Goal: Use online tool/utility: Use online tool/utility

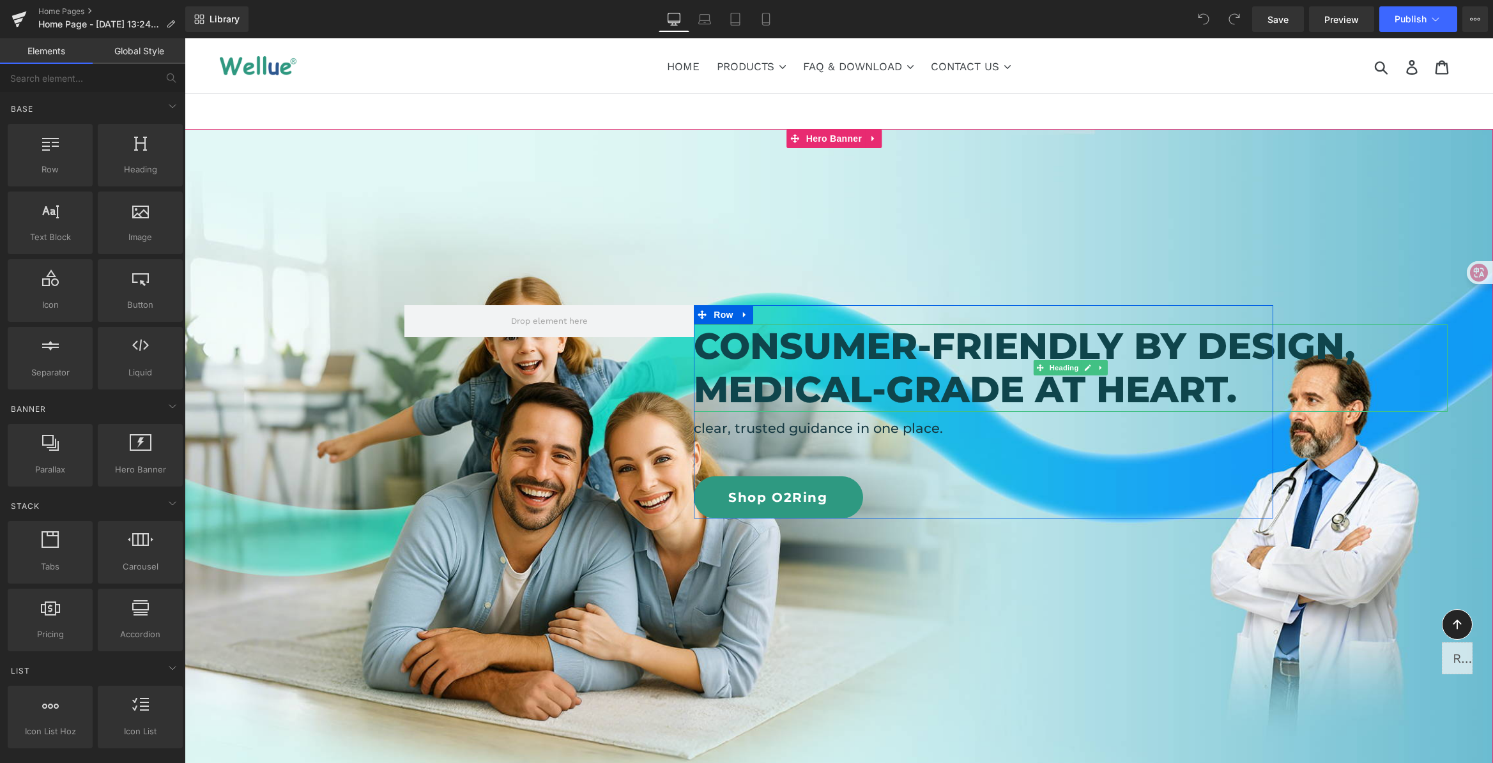
click at [866, 362] on h2 "Consumer-friendly by design, medical-grade at heart." at bounding box center [1071, 369] width 754 height 88
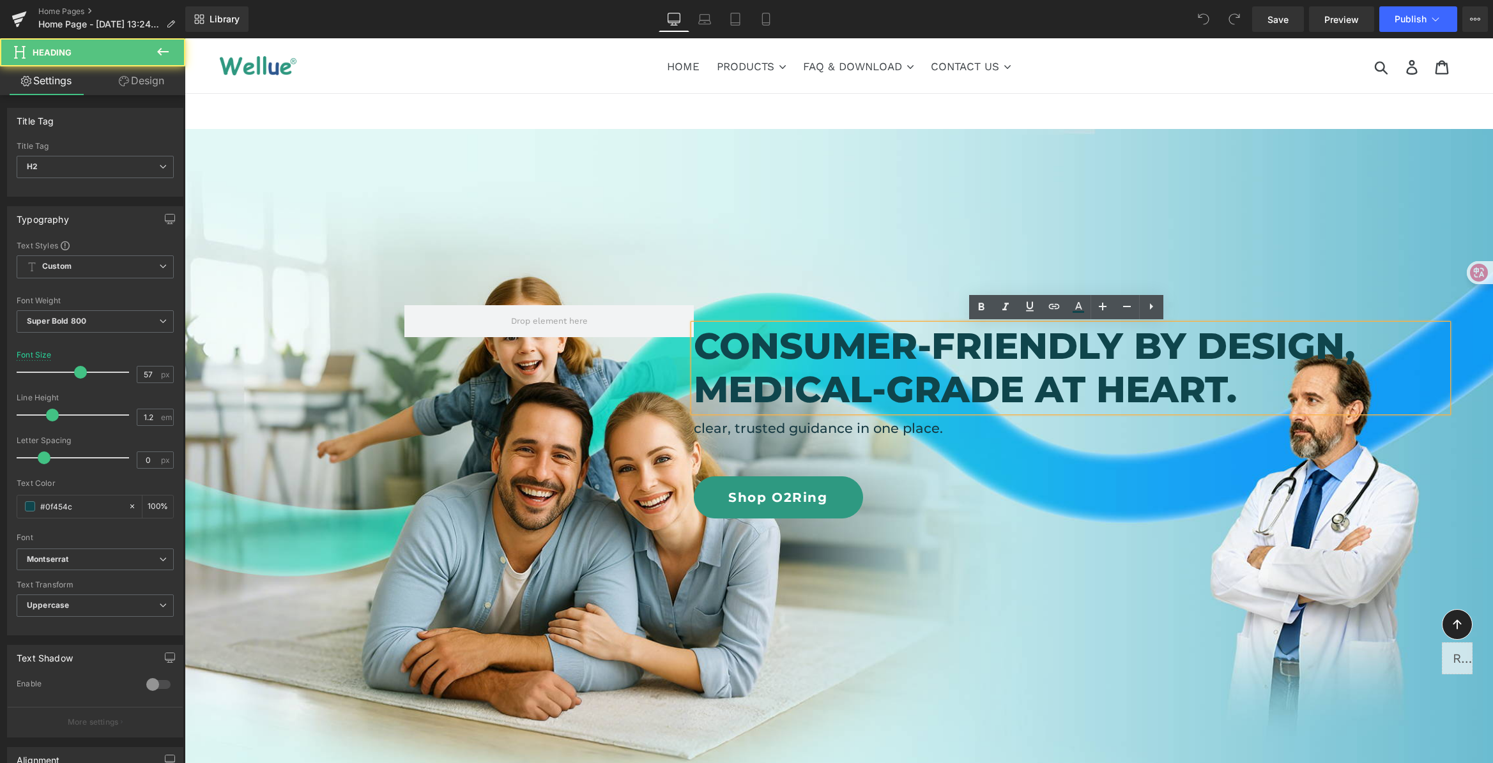
click at [1242, 388] on h2 "Consumer-friendly by design, medical-grade at heart." at bounding box center [1071, 369] width 754 height 88
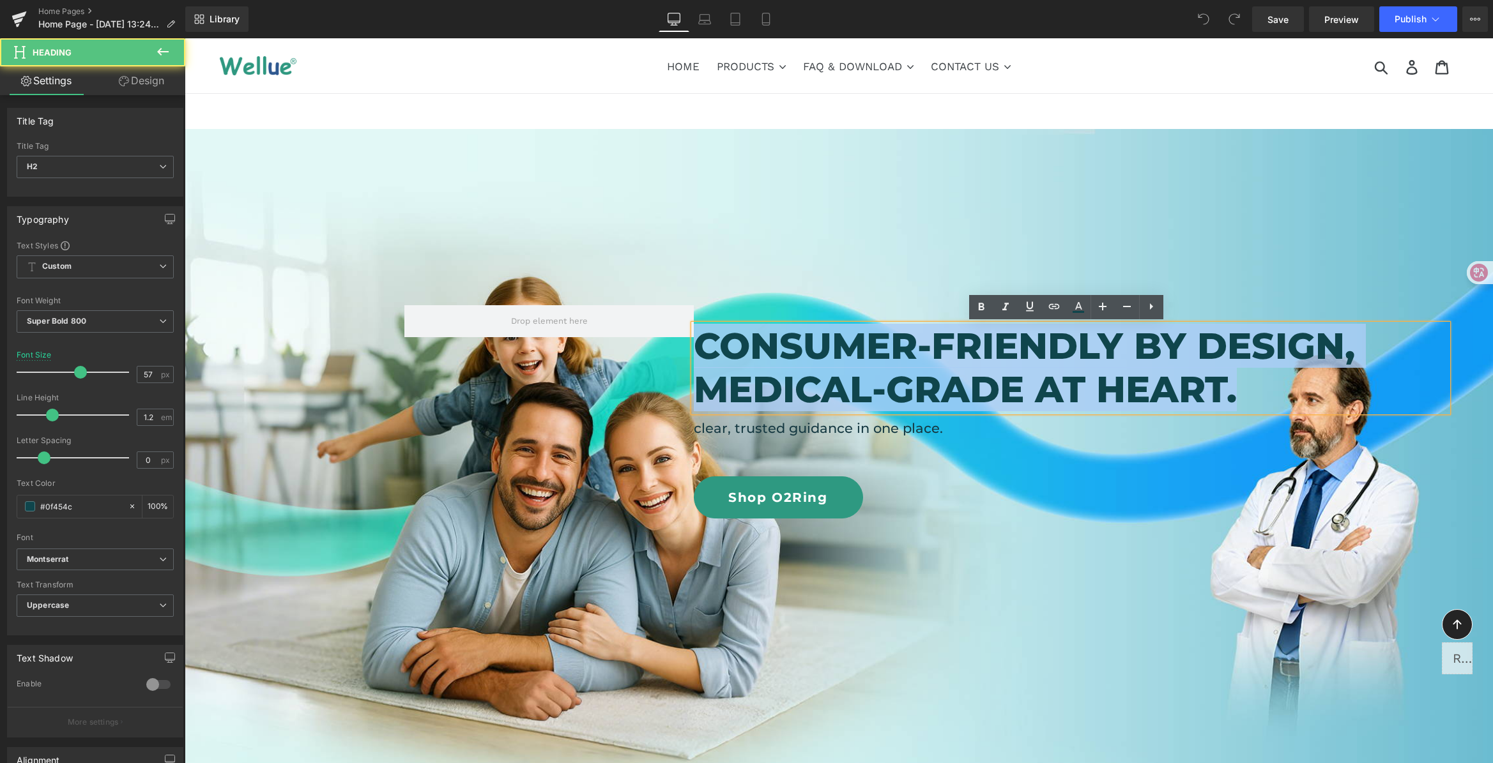
drag, startPoint x: 1284, startPoint y: 392, endPoint x: 602, endPoint y: 340, distance: 683.6
click at [602, 340] on div "Consumer-friendly by design, medical-grade at heart. Heading clear, trusted gui…" at bounding box center [838, 388] width 869 height 262
copy h2 "Consumer-friendly by design, medical-grade at heart."
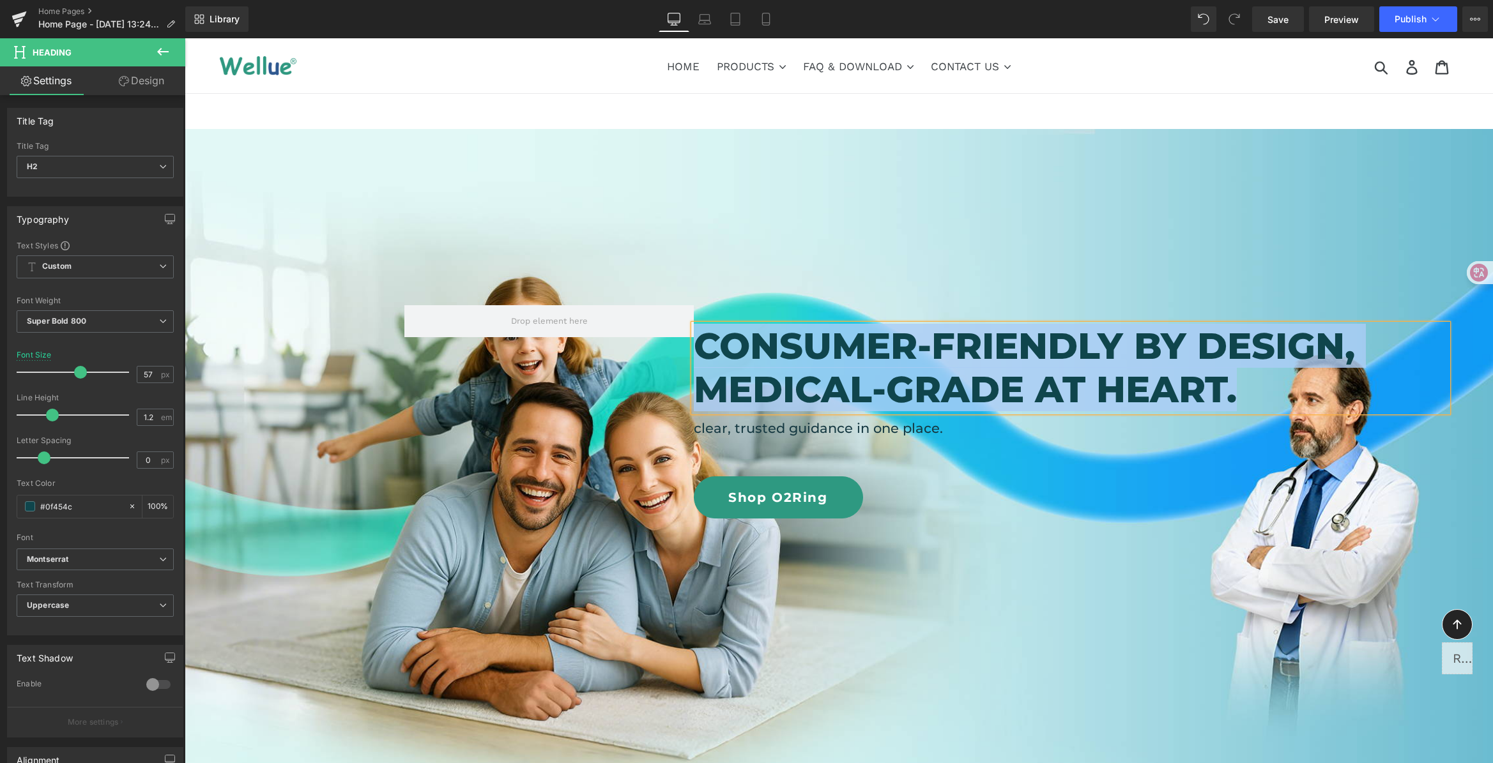
click at [868, 446] on div "Consumer-friendly by design, medical-grade at heart. Heading clear, trusted gui…" at bounding box center [983, 411] width 579 height 213
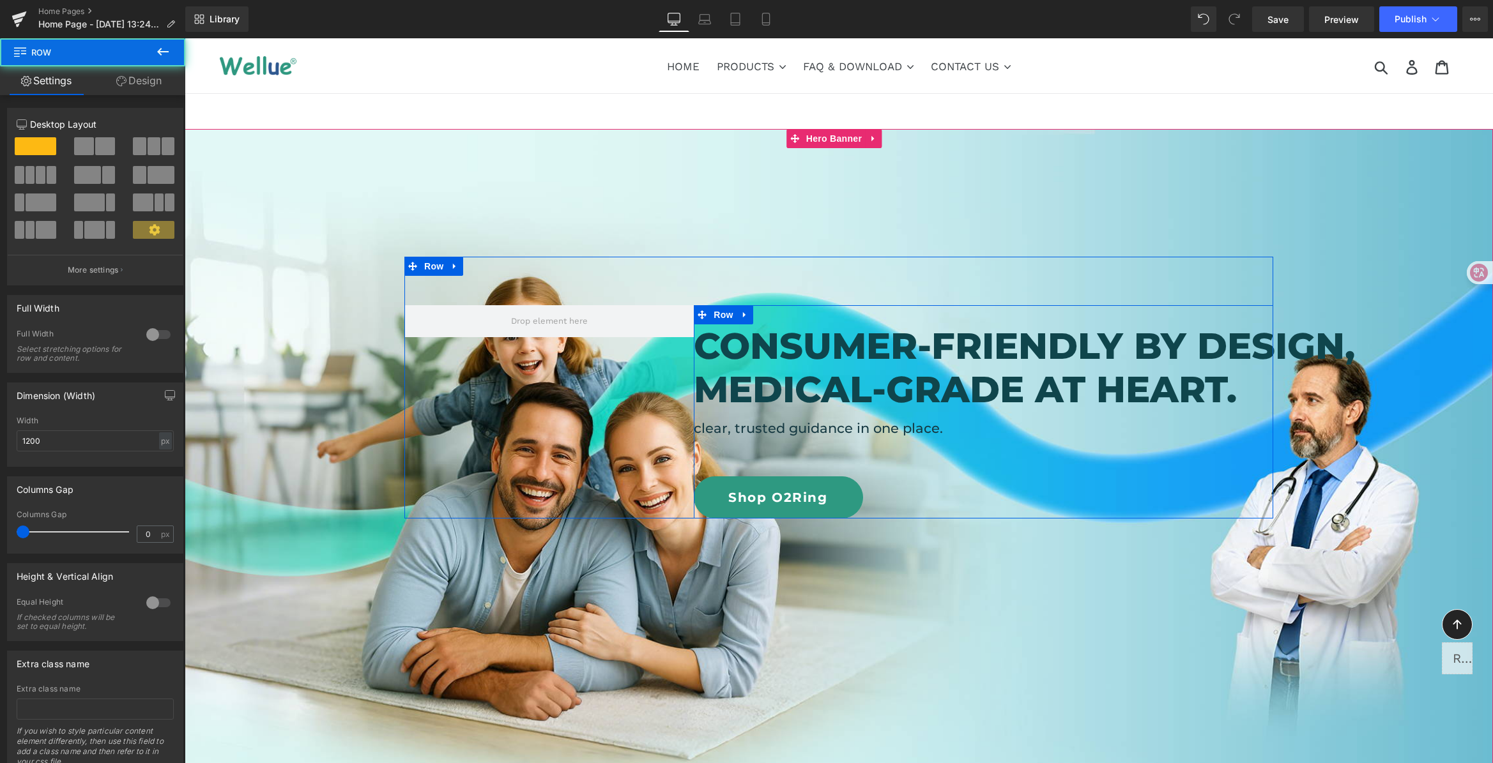
click at [865, 438] on div "Consumer-friendly by design, medical-grade at heart. Heading clear, trusted gui…" at bounding box center [983, 411] width 579 height 213
click at [862, 432] on h4 "clear, trusted guidance in one place." at bounding box center [983, 428] width 579 height 20
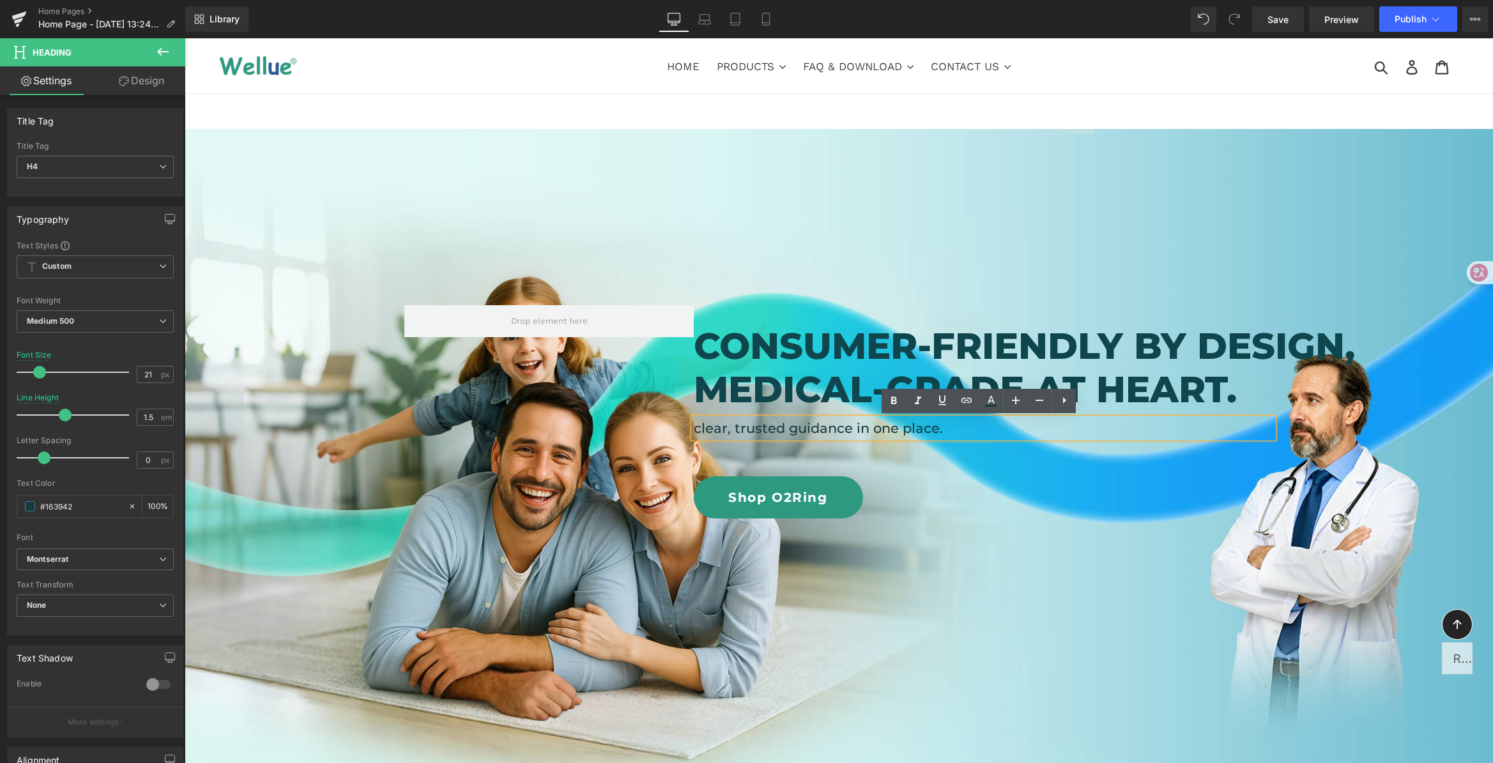
click at [895, 429] on h4 "clear, trusted guidance in one place." at bounding box center [983, 428] width 579 height 20
drag, startPoint x: 961, startPoint y: 430, endPoint x: 655, endPoint y: 425, distance: 306.0
click at [655, 425] on div "Consumer-friendly by design, medical-grade at heart. Heading clear, trusted gui…" at bounding box center [838, 388] width 869 height 262
copy h4 "clear, trusted guidance in one place."
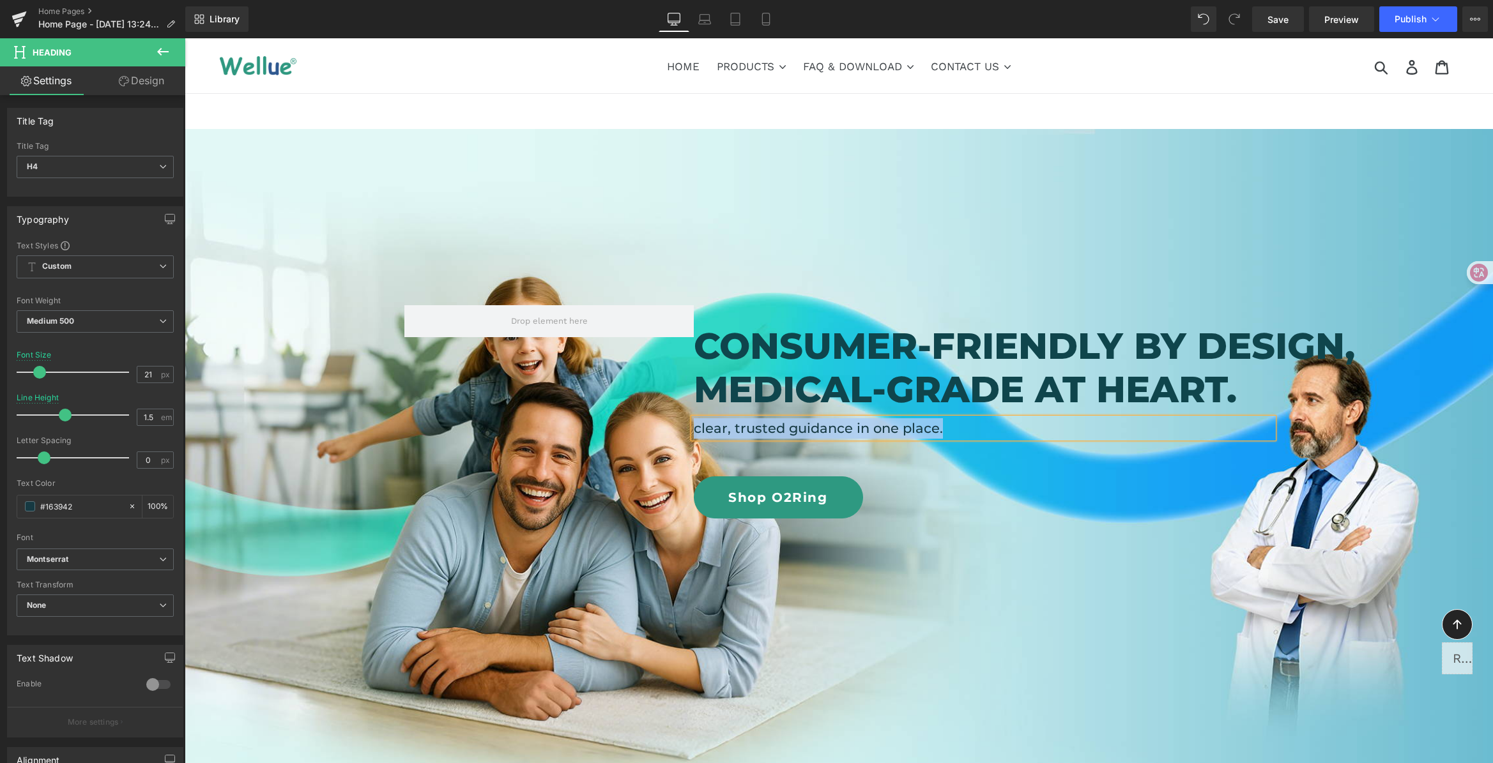
click at [1324, 494] on span "Consumer-friendly by design, medical-grade at heart. Heading clear, trusted gui…" at bounding box center [839, 388] width 1308 height 262
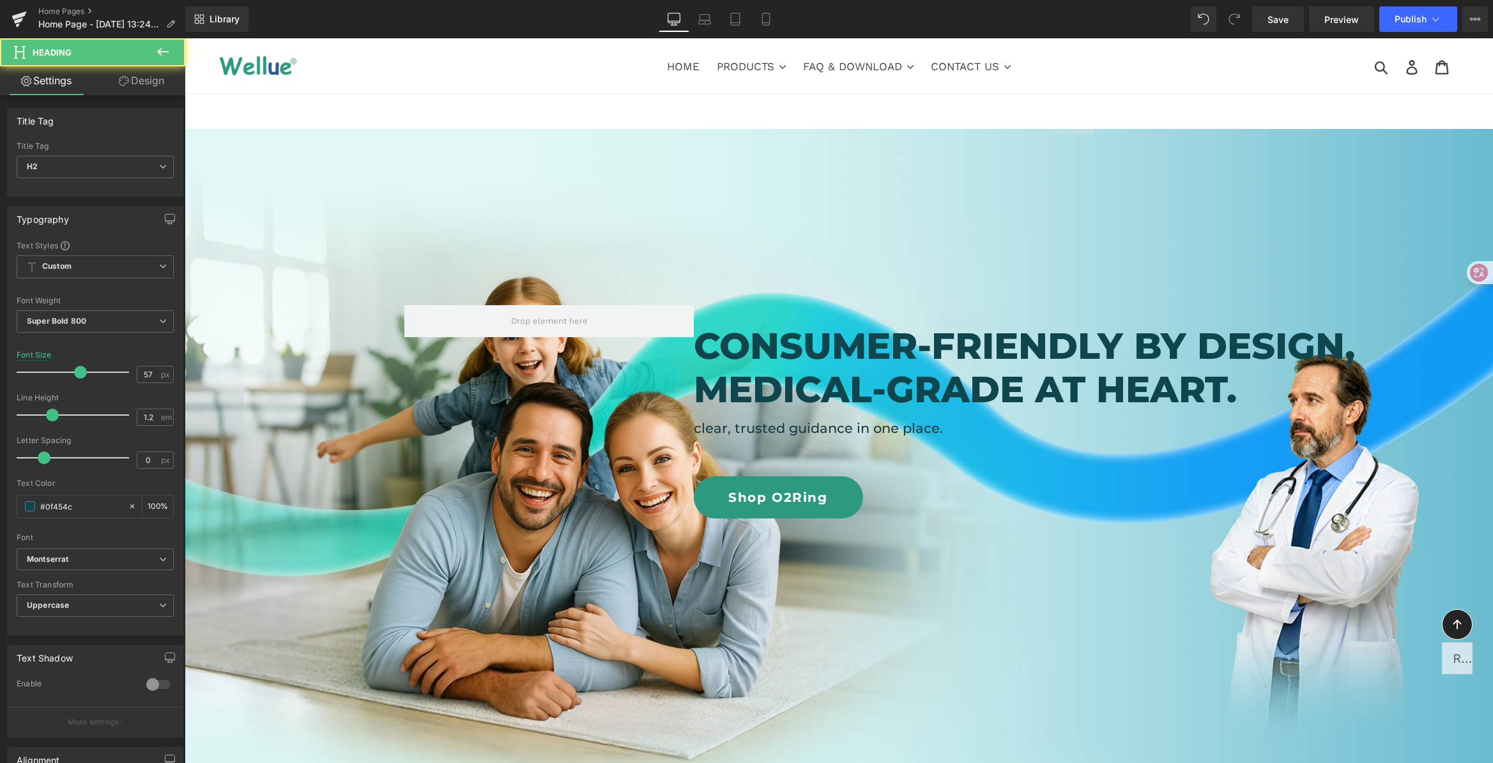
click at [1152, 355] on h2 "Consumer-friendly by design, medical-grade at heart." at bounding box center [1071, 369] width 754 height 88
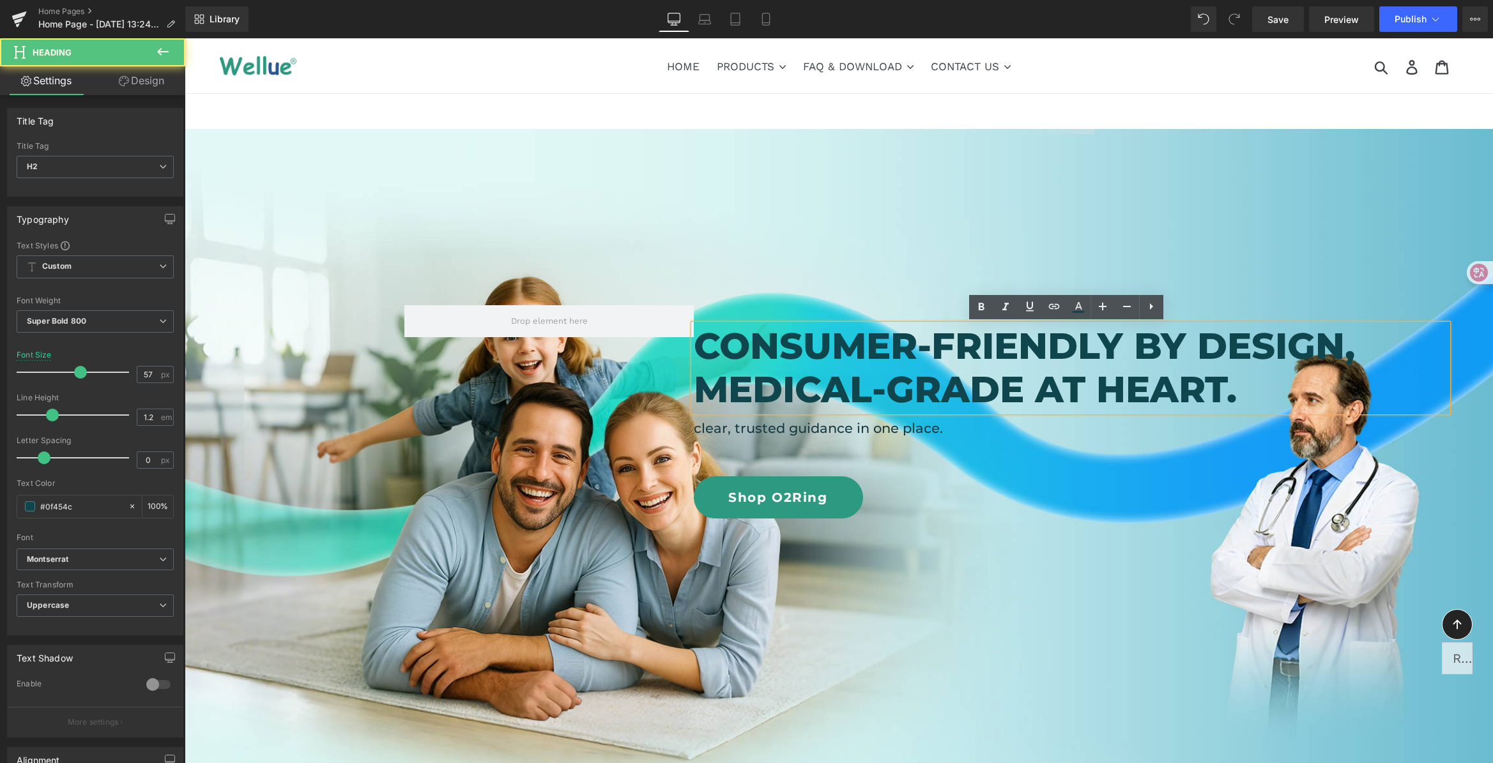
click at [1246, 393] on h2 "Consumer-friendly by design, medical-grade at heart." at bounding box center [1071, 369] width 754 height 88
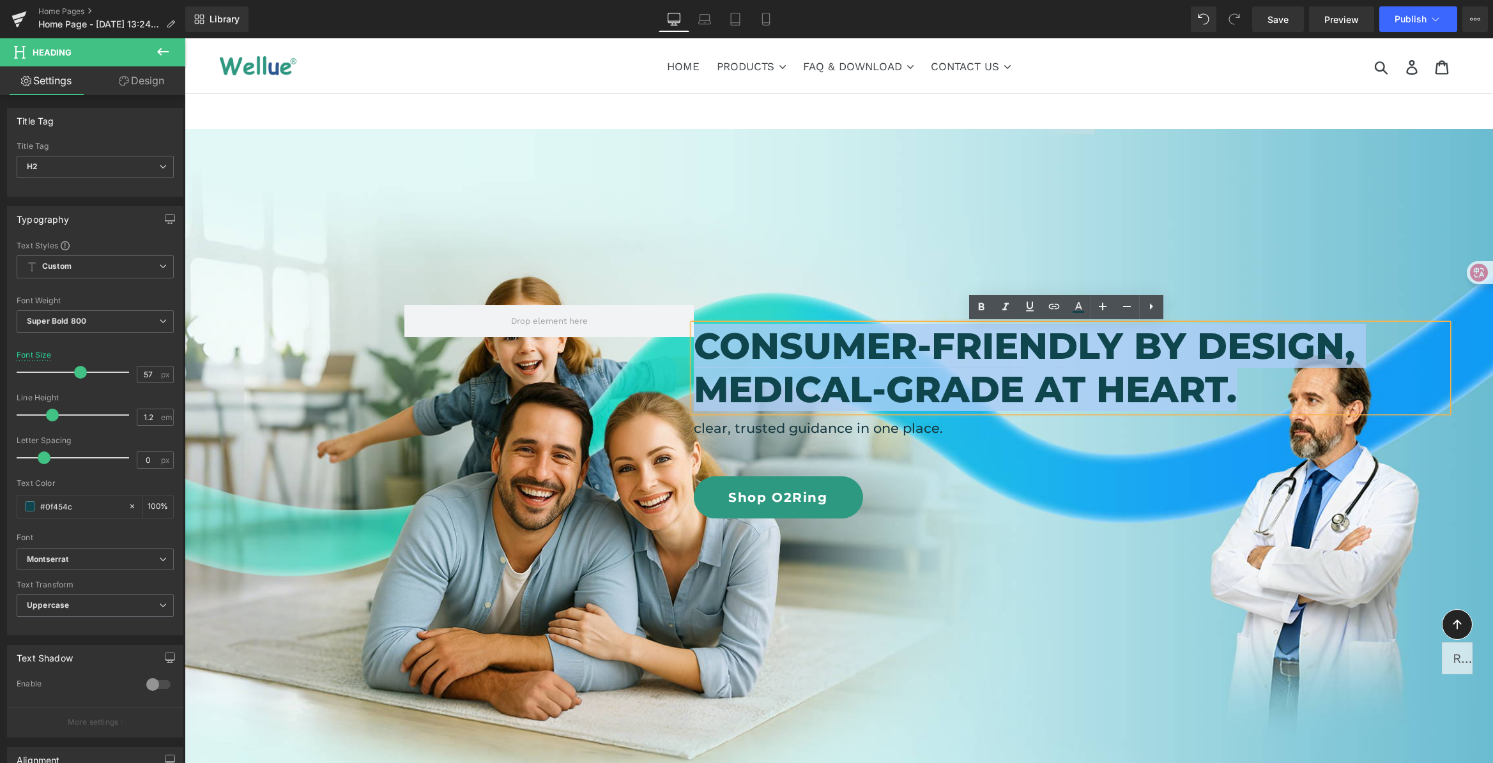
drag, startPoint x: 1267, startPoint y: 393, endPoint x: 651, endPoint y: 340, distance: 618.8
click at [651, 340] on div "Consumer-friendly by design, medical-grade at heart. Heading clear, trusted gui…" at bounding box center [838, 388] width 869 height 262
paste div
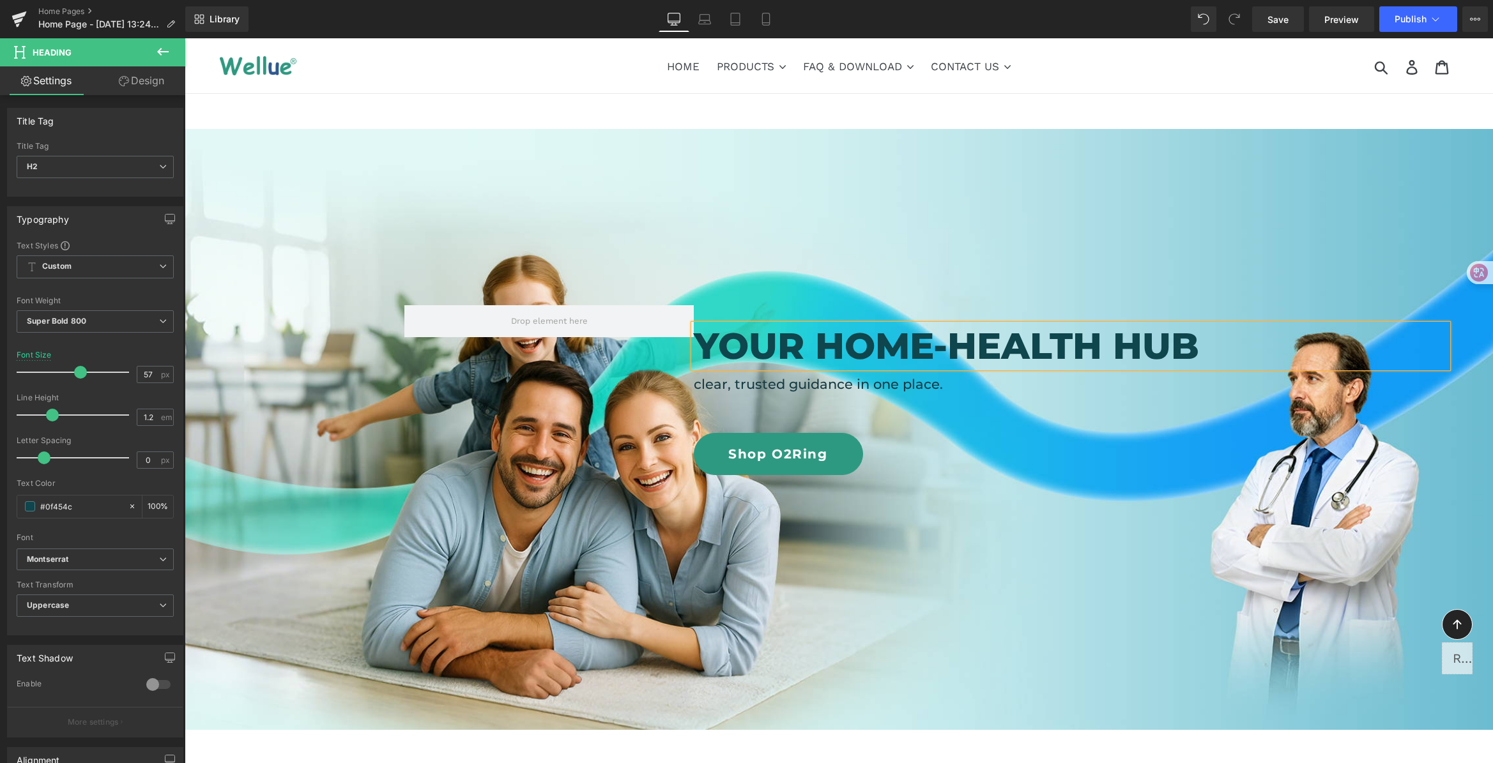
click at [1241, 230] on div at bounding box center [839, 429] width 1308 height 601
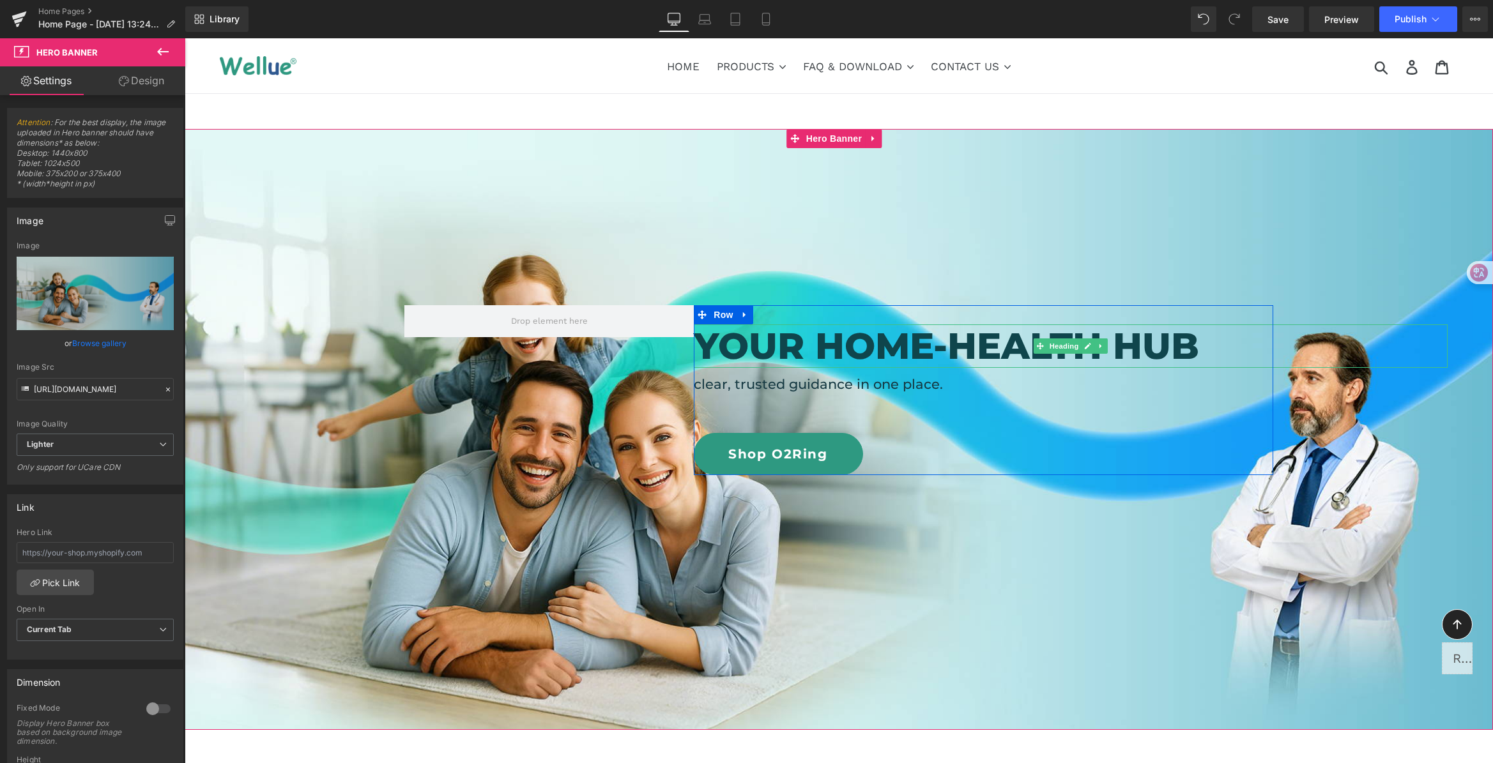
click at [1119, 355] on h2 "Your home-health hub" at bounding box center [1071, 346] width 754 height 43
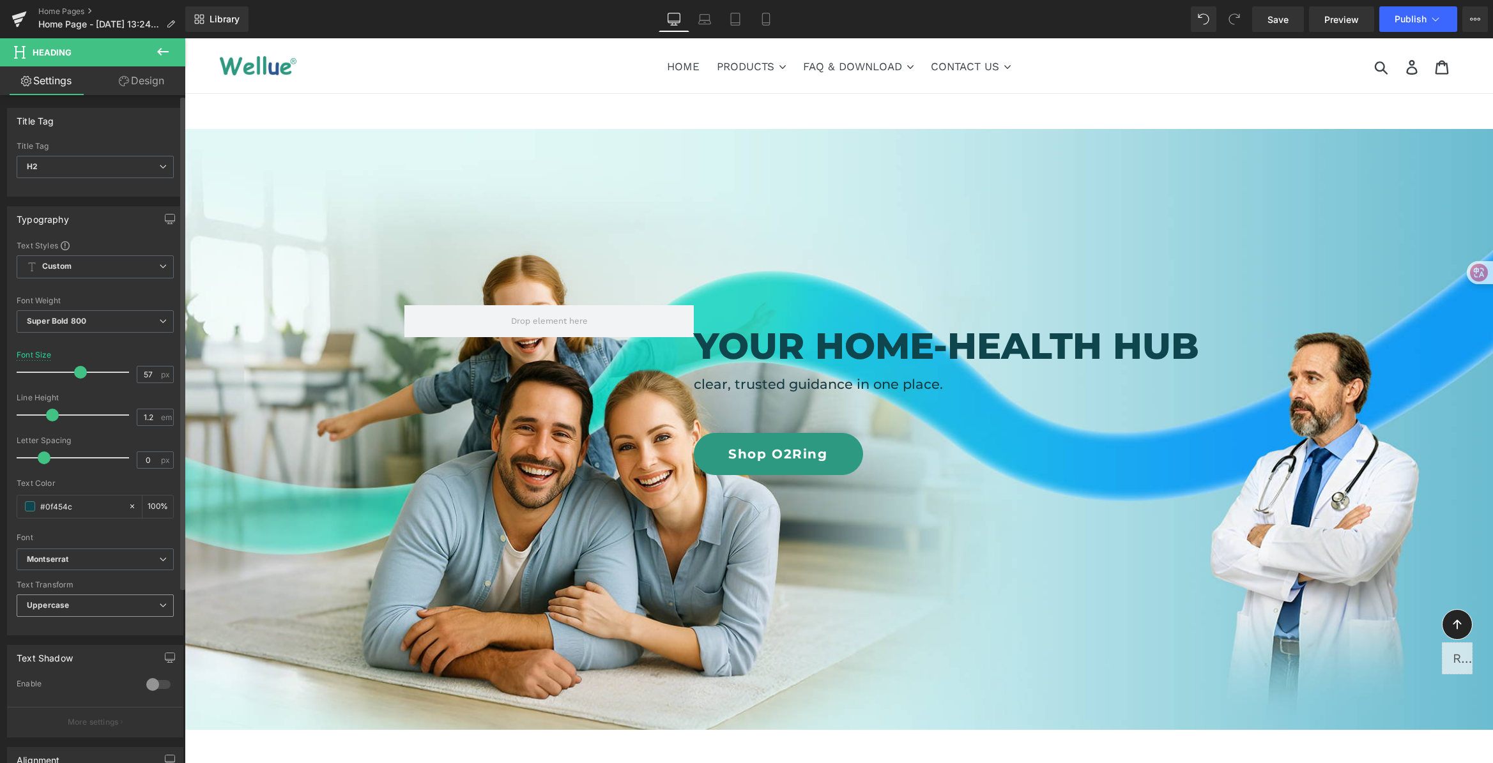
click at [76, 607] on span "Uppercase" at bounding box center [95, 606] width 157 height 22
click at [60, 636] on li "None" at bounding box center [93, 628] width 152 height 19
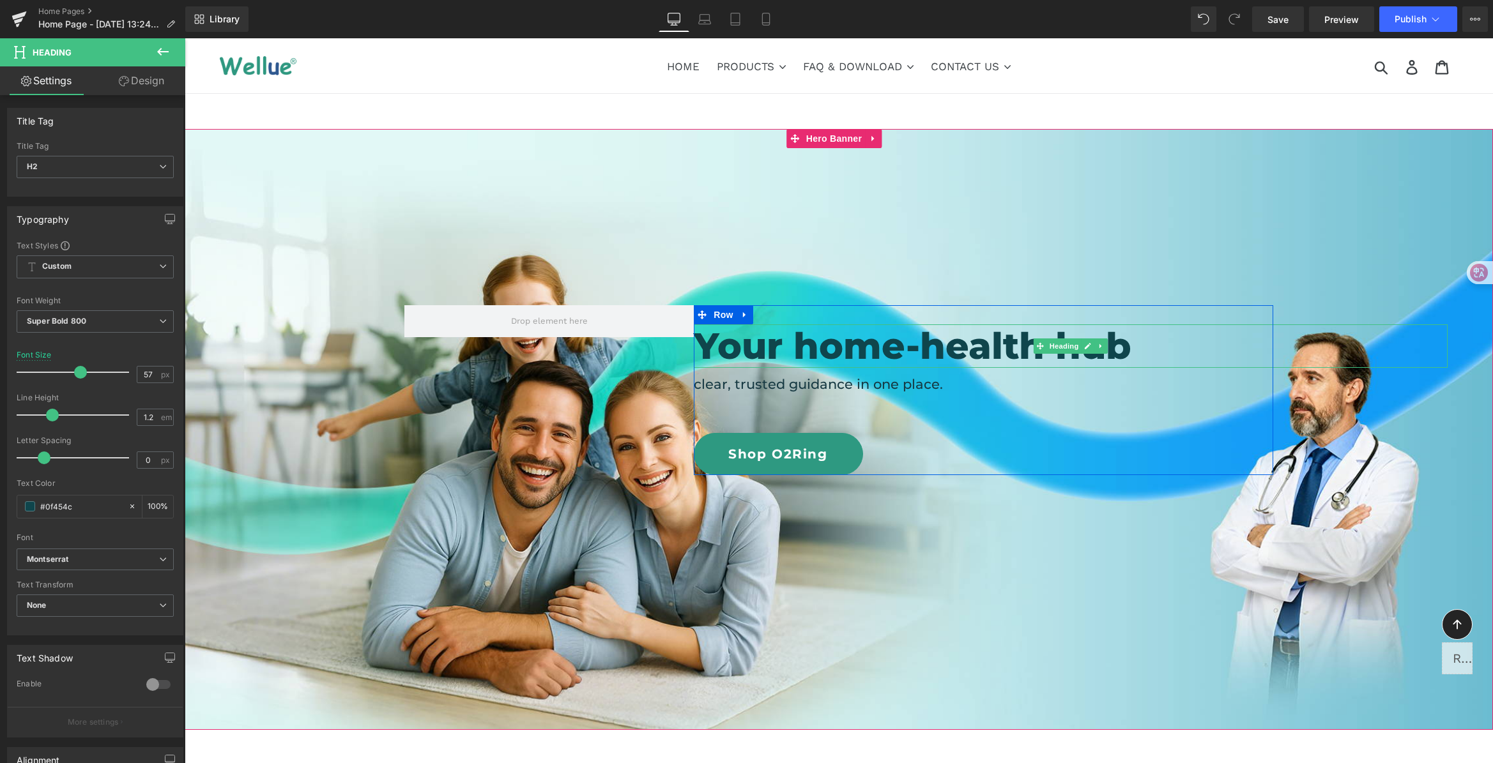
click at [816, 343] on h2 "Your home-health hub" at bounding box center [1071, 346] width 754 height 43
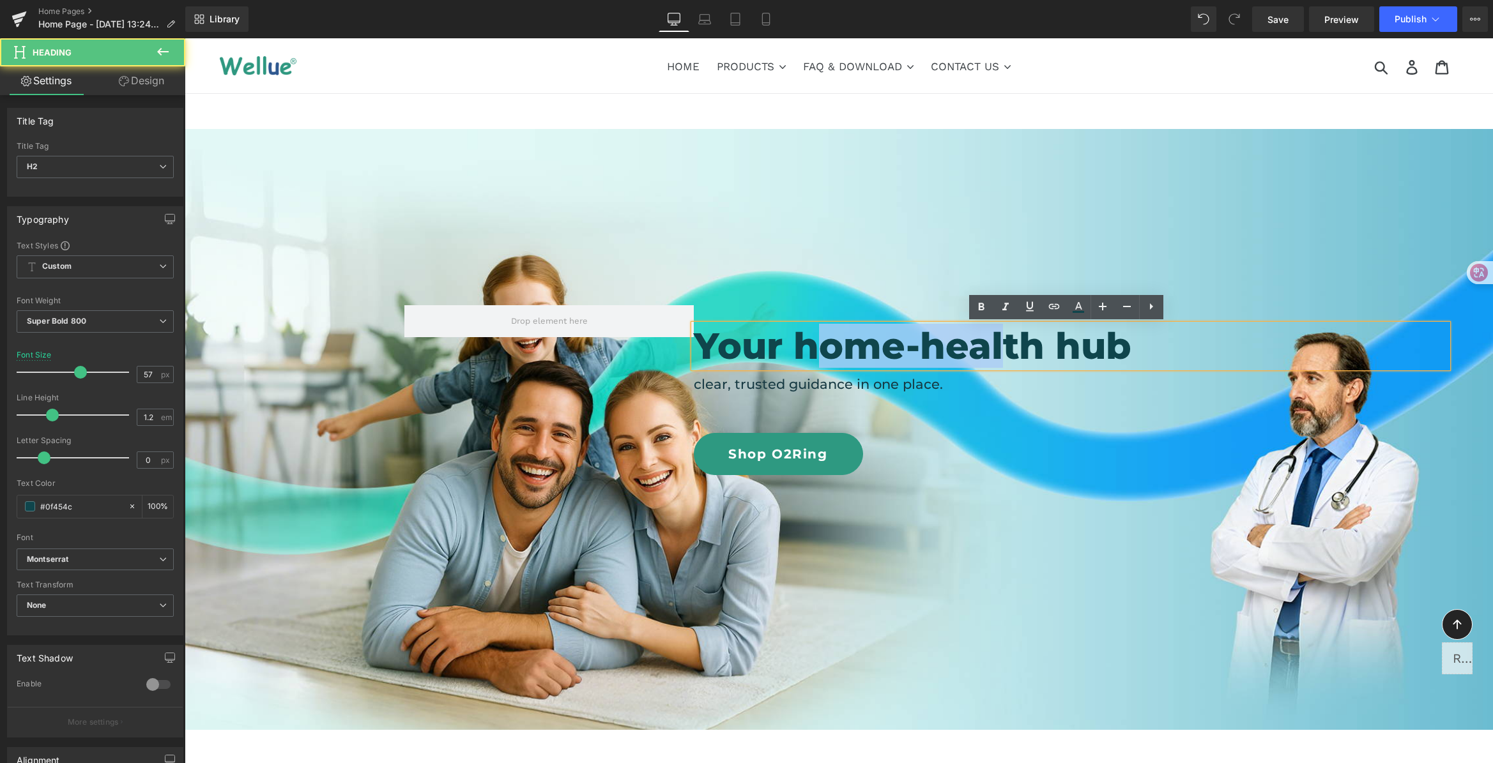
drag, startPoint x: 816, startPoint y: 343, endPoint x: 1073, endPoint y: 344, distance: 257.4
click at [1023, 344] on h2 "Your home-health hub" at bounding box center [1071, 346] width 754 height 43
drag, startPoint x: 1073, startPoint y: 344, endPoint x: 1151, endPoint y: 347, distance: 78.0
click at [1151, 347] on h2 "Your home-health hub" at bounding box center [1071, 346] width 754 height 43
click at [1205, 343] on h2 "Your home-health hub" at bounding box center [1071, 346] width 754 height 43
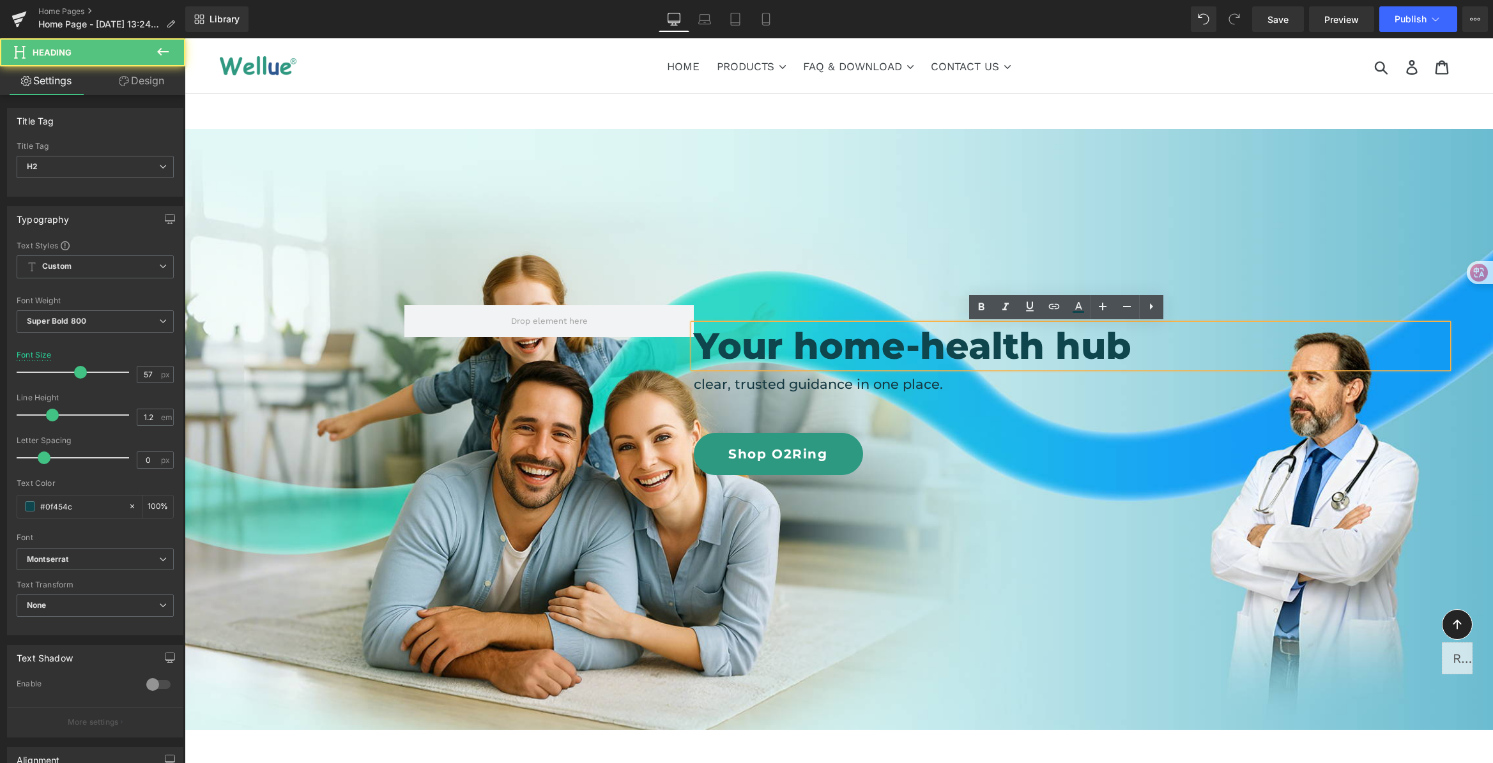
click at [1205, 343] on h2 "Your home-health hub" at bounding box center [1071, 346] width 754 height 43
click at [1219, 251] on div at bounding box center [839, 429] width 1308 height 601
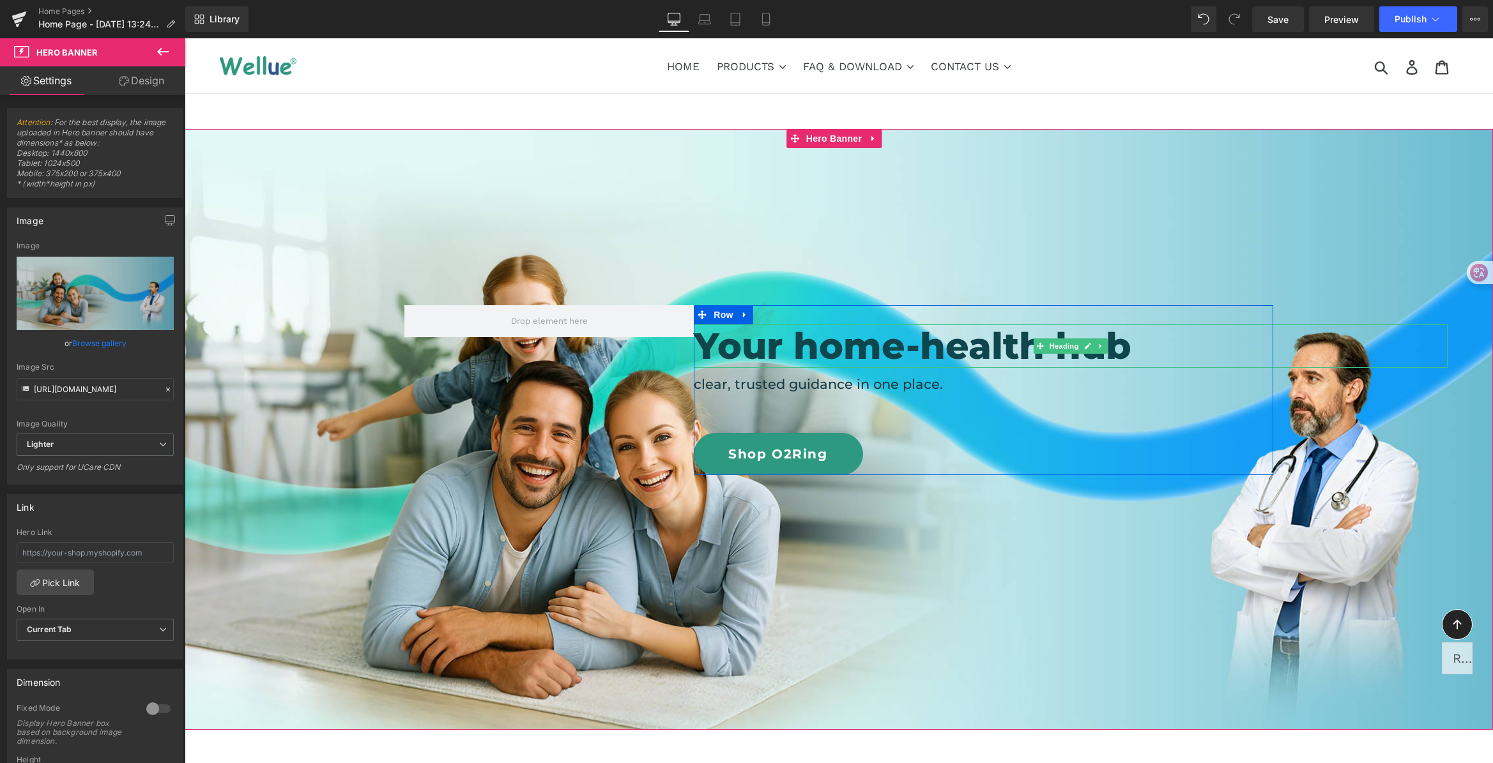
click at [1156, 336] on h2 "Your home-health hub" at bounding box center [1071, 346] width 754 height 43
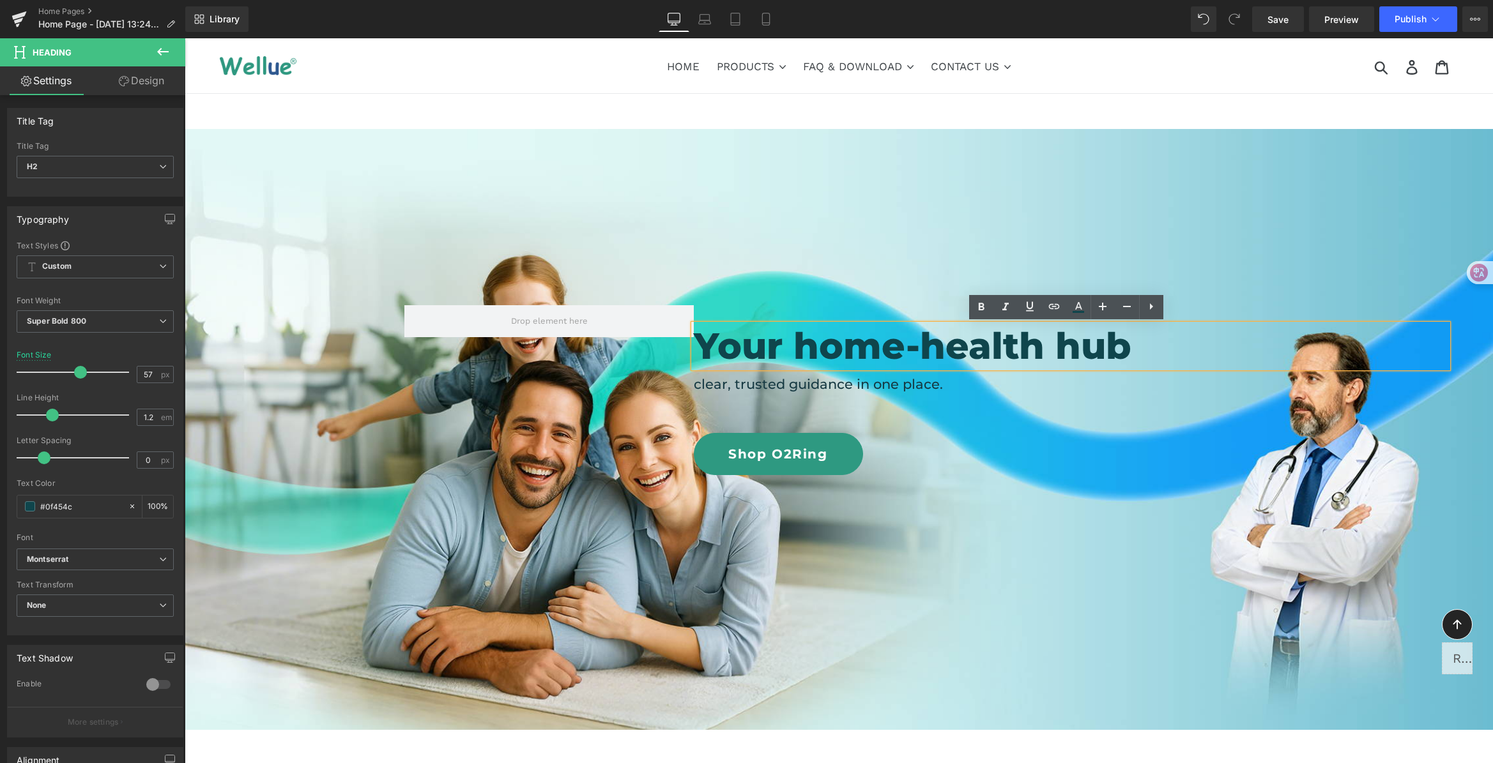
click at [898, 348] on h2 "Your home-health hub" at bounding box center [1071, 346] width 754 height 43
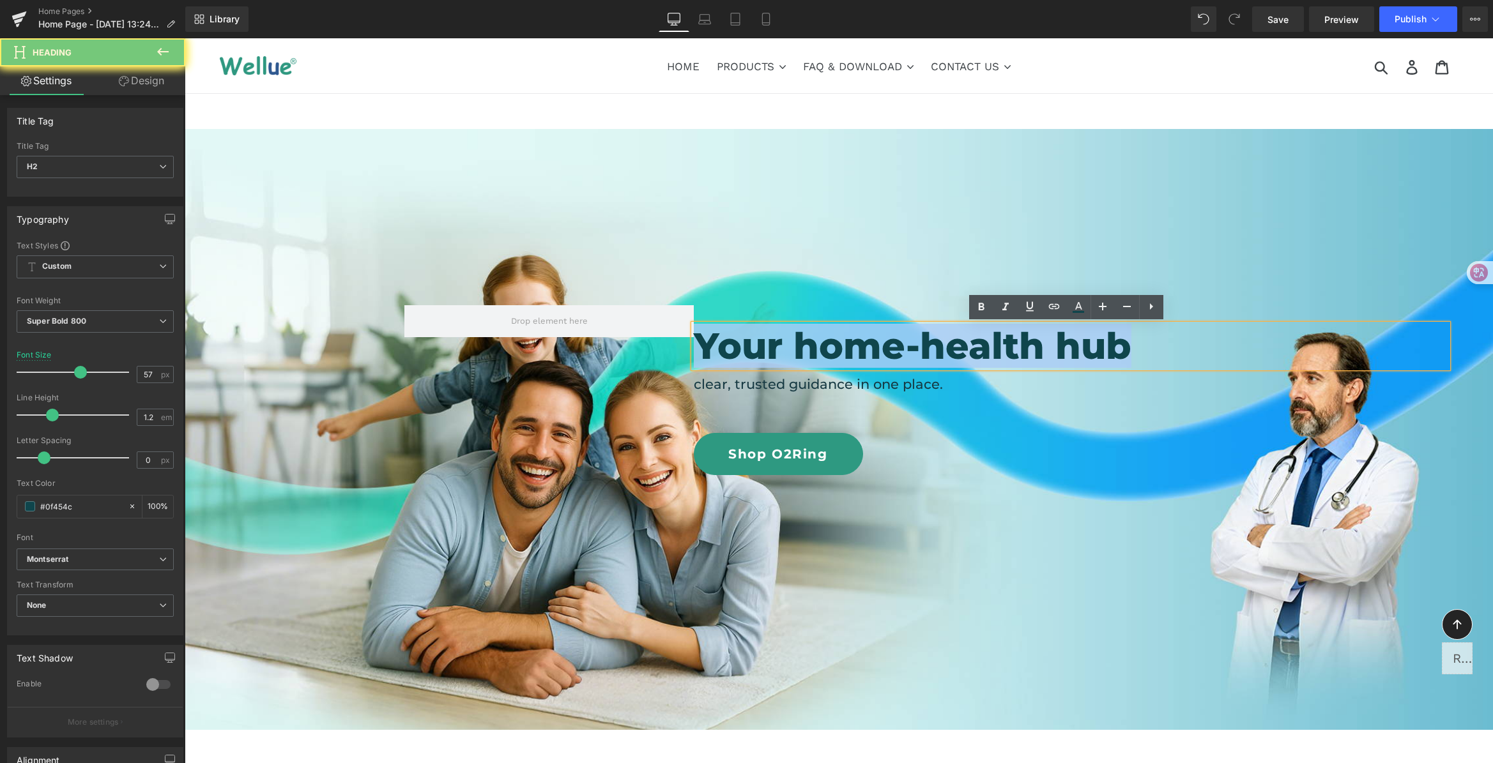
click at [898, 348] on h2 "Your home-health hub" at bounding box center [1071, 346] width 754 height 43
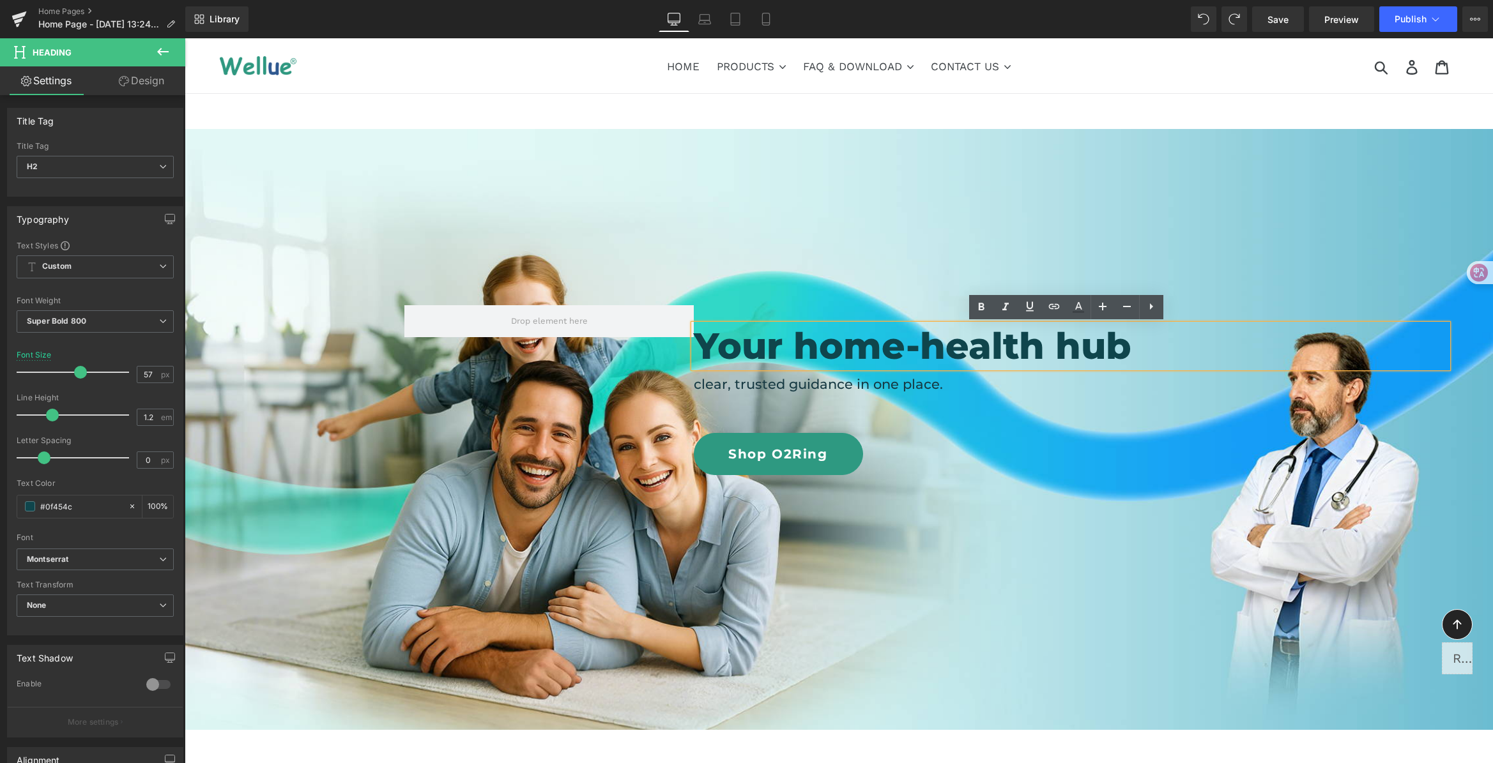
click at [1099, 355] on h2 "Your home-health hub" at bounding box center [1071, 346] width 754 height 43
click at [1138, 353] on h2 "Your home-health hub" at bounding box center [1071, 346] width 754 height 43
click at [1163, 346] on h2 "Your home-health hub" at bounding box center [1071, 346] width 754 height 43
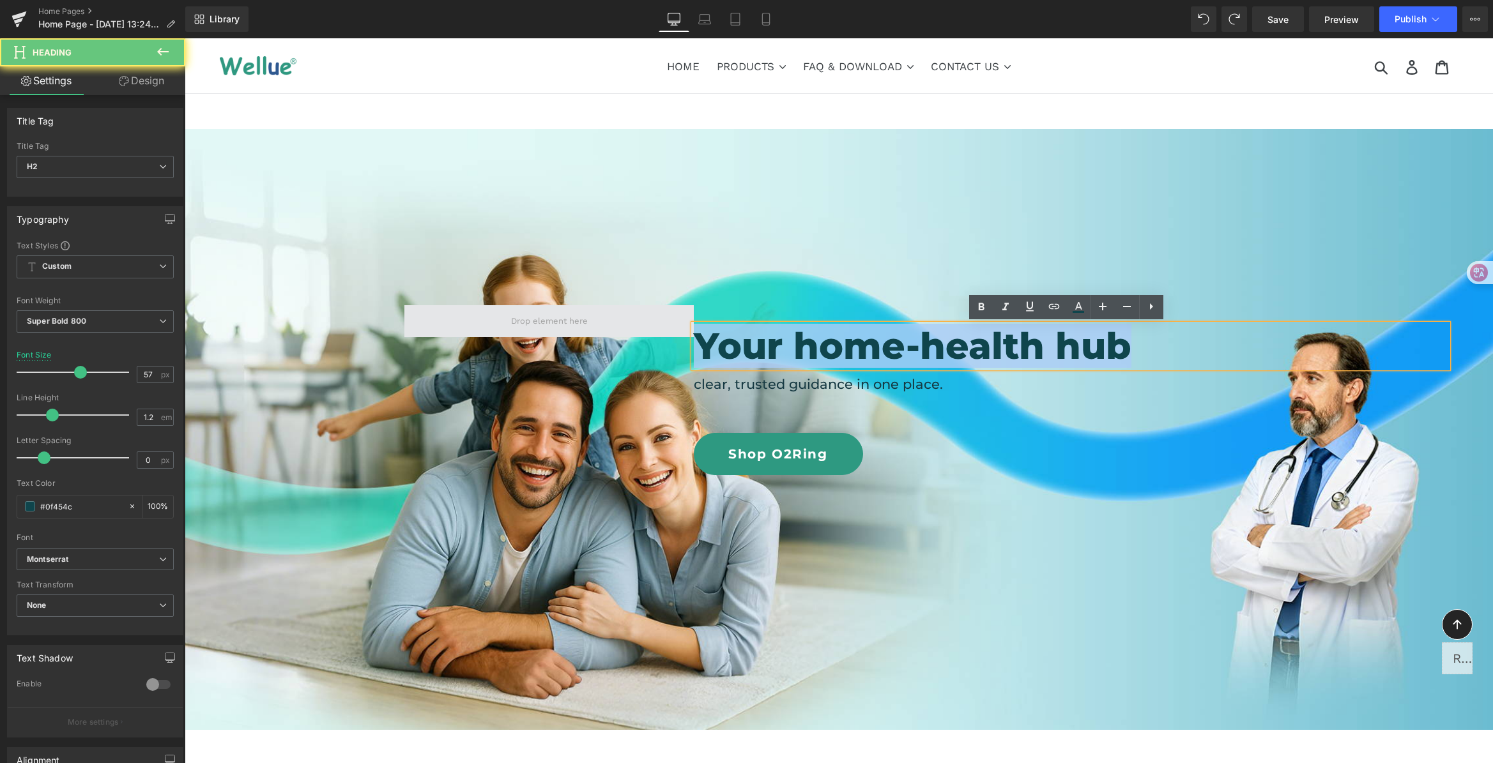
drag, startPoint x: 1180, startPoint y: 350, endPoint x: 559, endPoint y: 332, distance: 621.8
click at [559, 332] on div "Your home-health hub Heading clear, trusted guidance in one place. Heading Shop…" at bounding box center [838, 366] width 869 height 218
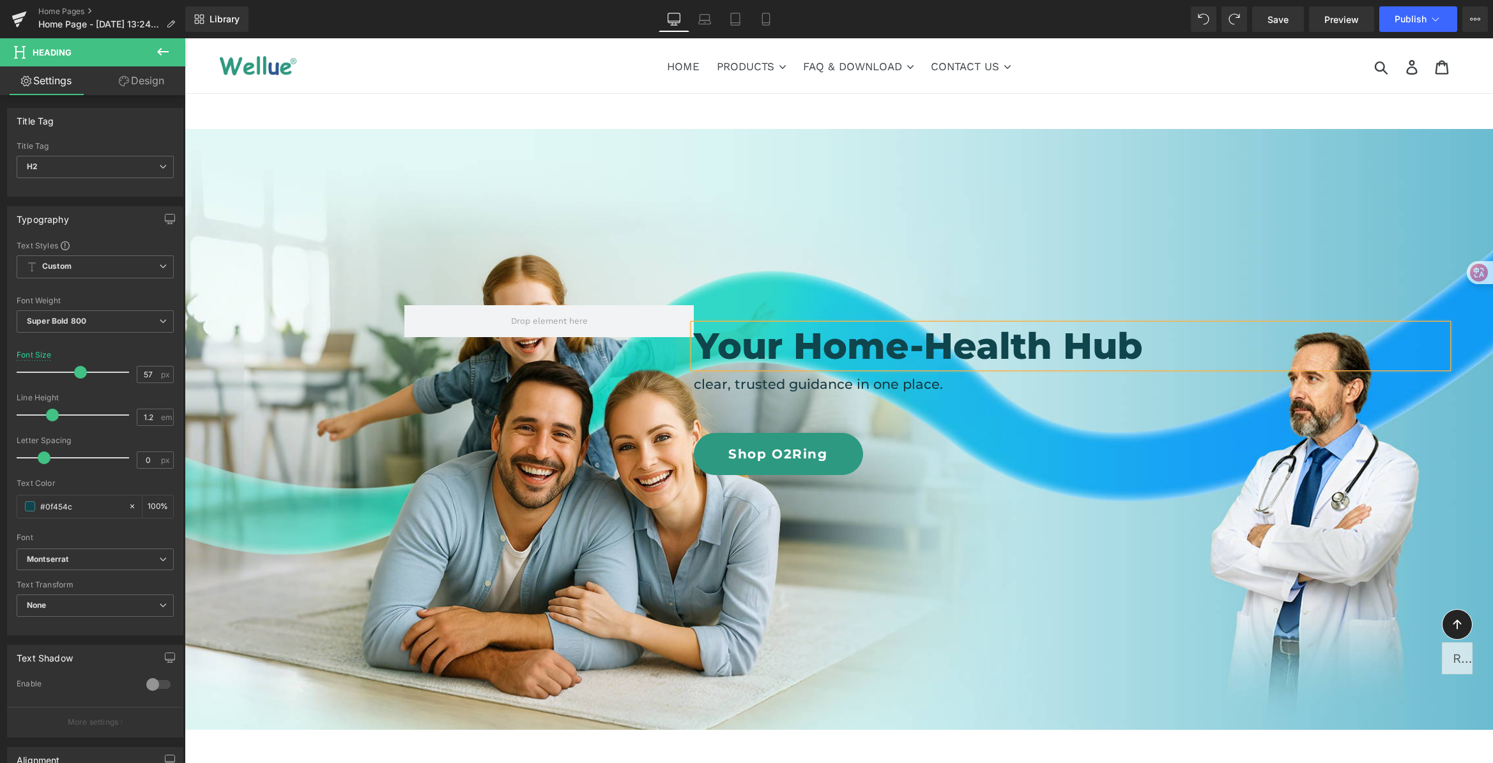
click at [1043, 268] on div "Your Home-Health Hub Heading clear, trusted guidance in one place. Heading Shop…" at bounding box center [838, 366] width 869 height 218
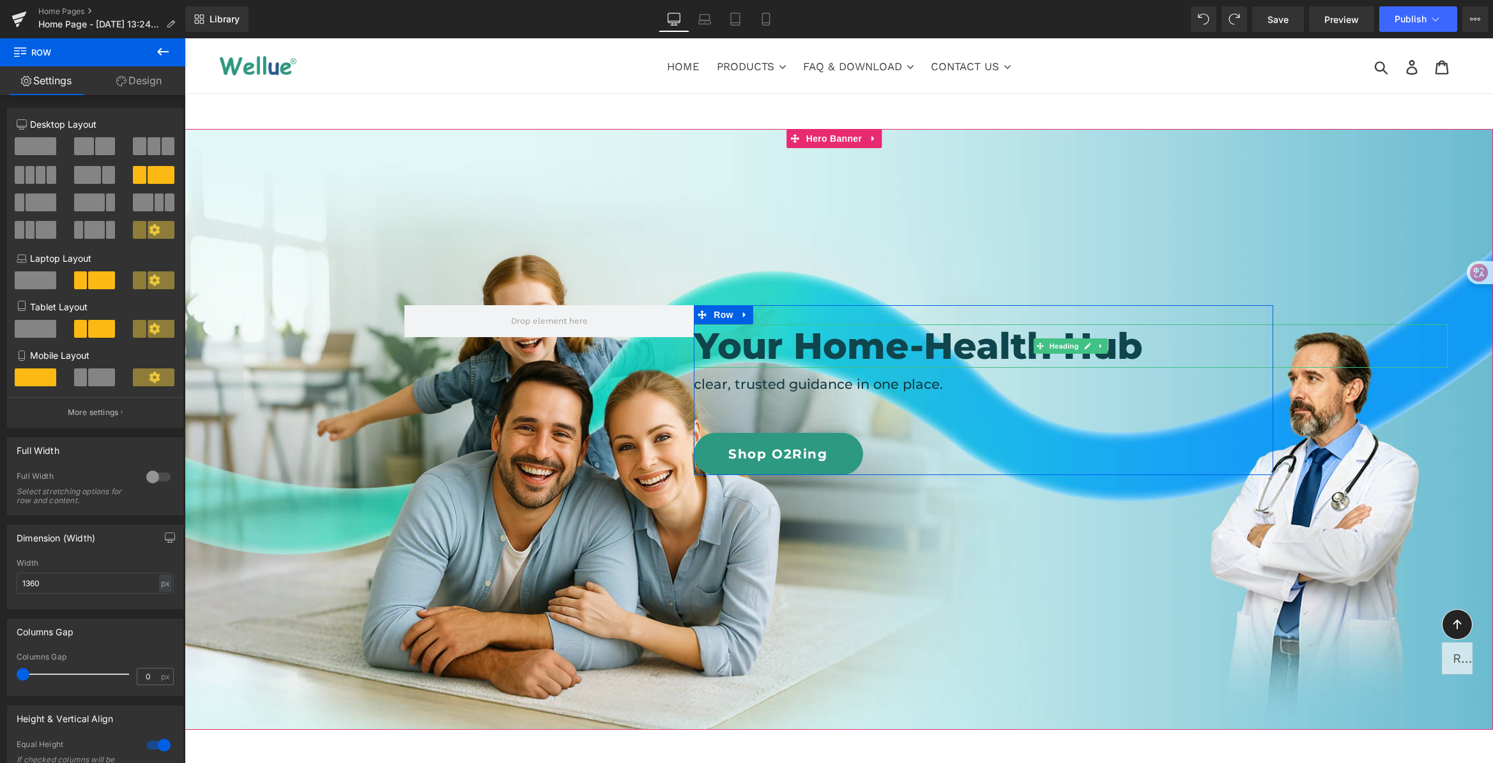
click at [912, 349] on h2 "Your Home-Health Hub" at bounding box center [1071, 346] width 754 height 43
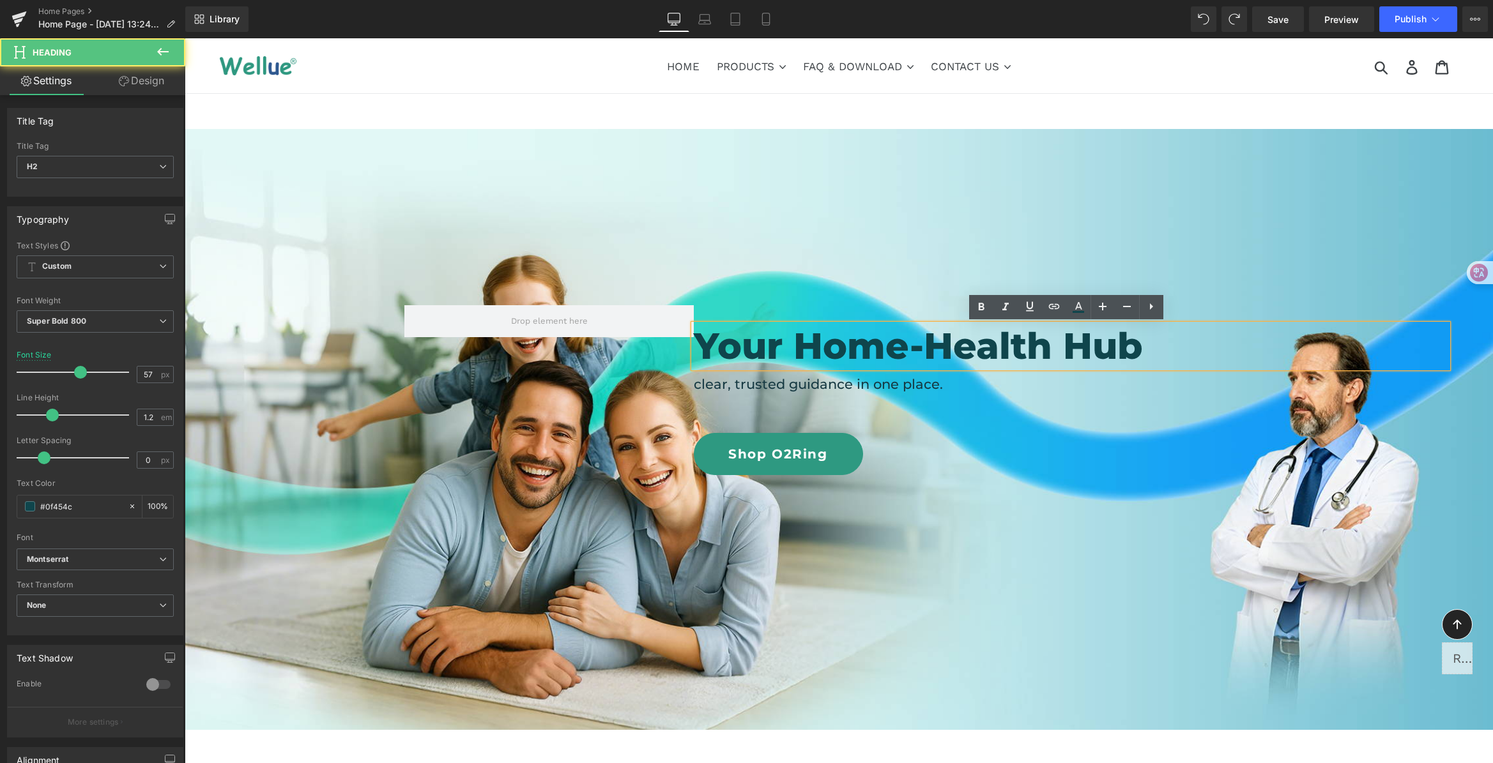
click at [887, 349] on h2 "Your Home-Health Hub" at bounding box center [1071, 346] width 754 height 43
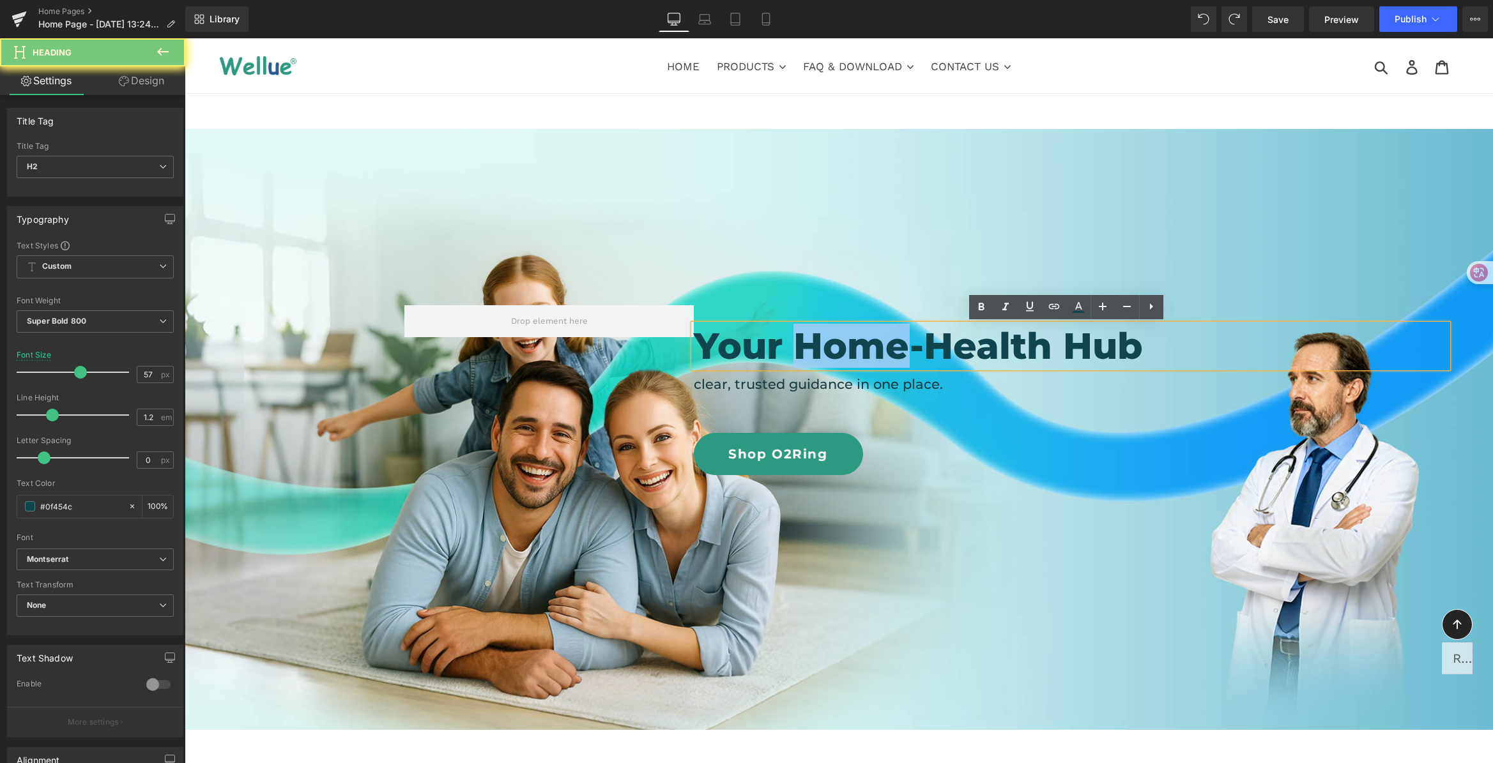
click at [887, 349] on h2 "Your Home-Health Hub" at bounding box center [1071, 346] width 754 height 43
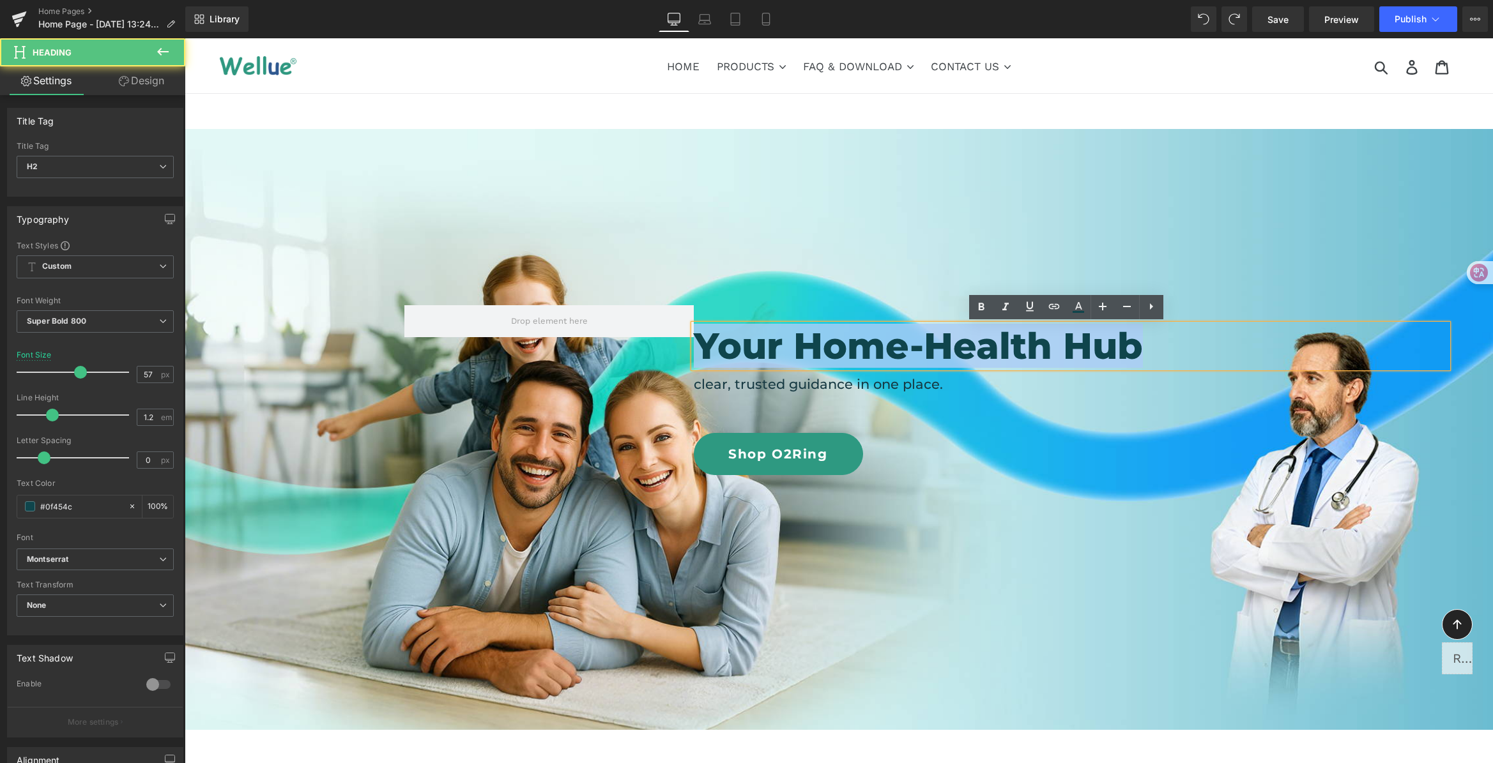
click at [887, 349] on h2 "Your Home-Health Hub" at bounding box center [1071, 346] width 754 height 43
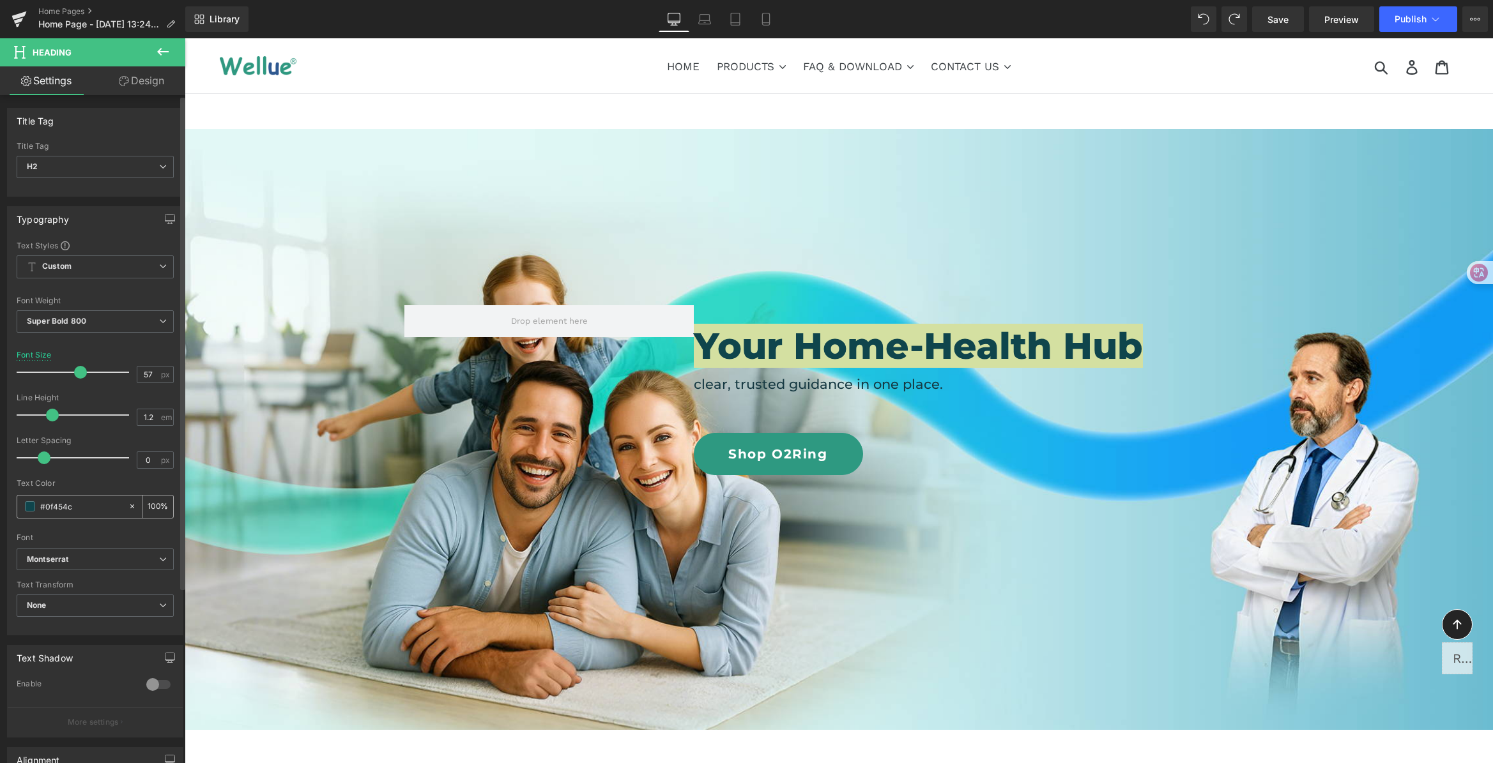
click at [75, 517] on div "#0f454c" at bounding box center [72, 507] width 111 height 22
drag, startPoint x: 79, startPoint y: 512, endPoint x: -12, endPoint y: 501, distance: 92.0
click at [0, 501] on html "You are previewing how the will restyle your page. You can not edit Elements in…" at bounding box center [746, 381] width 1493 height 763
click at [123, 526] on div at bounding box center [95, 529] width 157 height 8
click at [31, 510] on span at bounding box center [30, 506] width 10 height 10
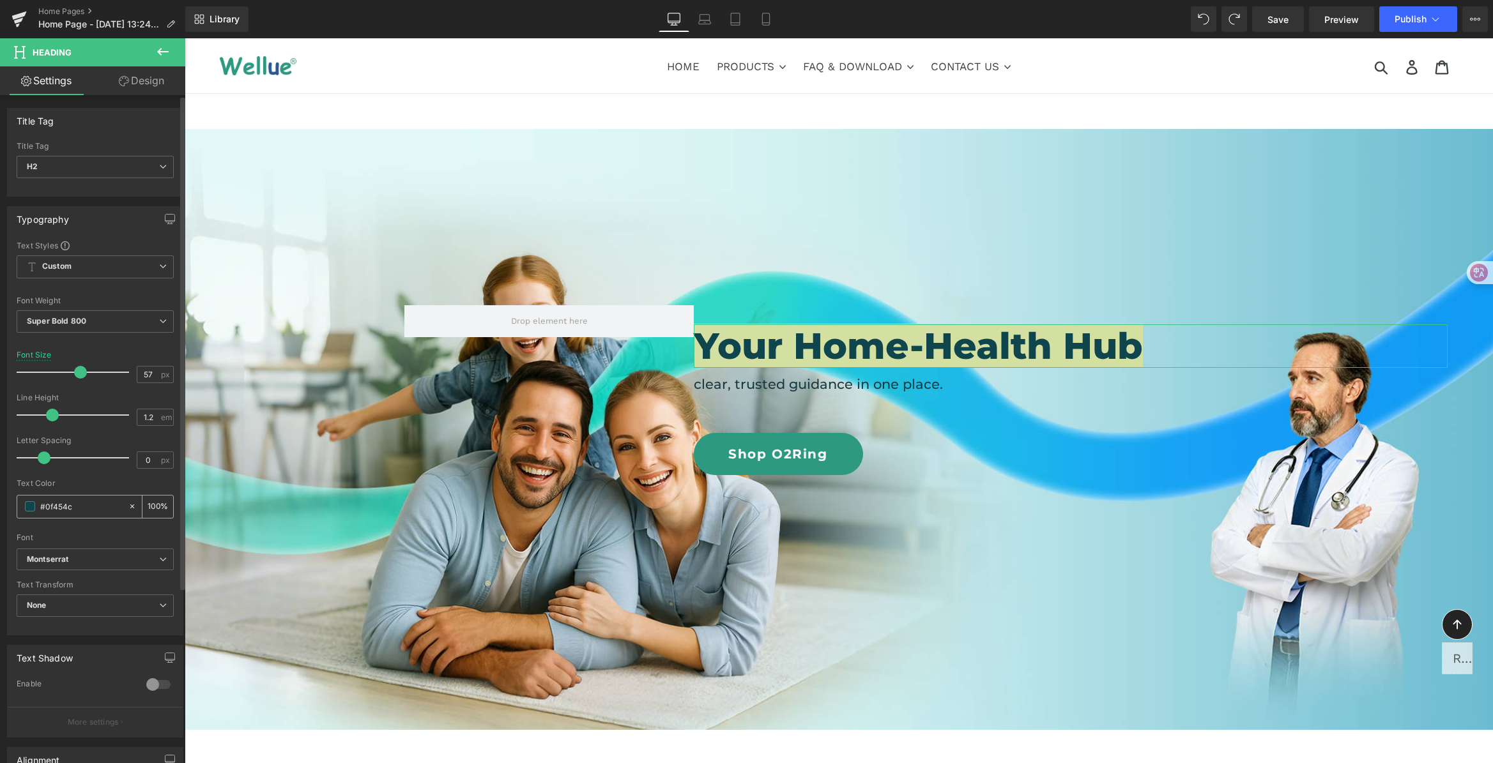
click at [27, 511] on span at bounding box center [30, 506] width 10 height 10
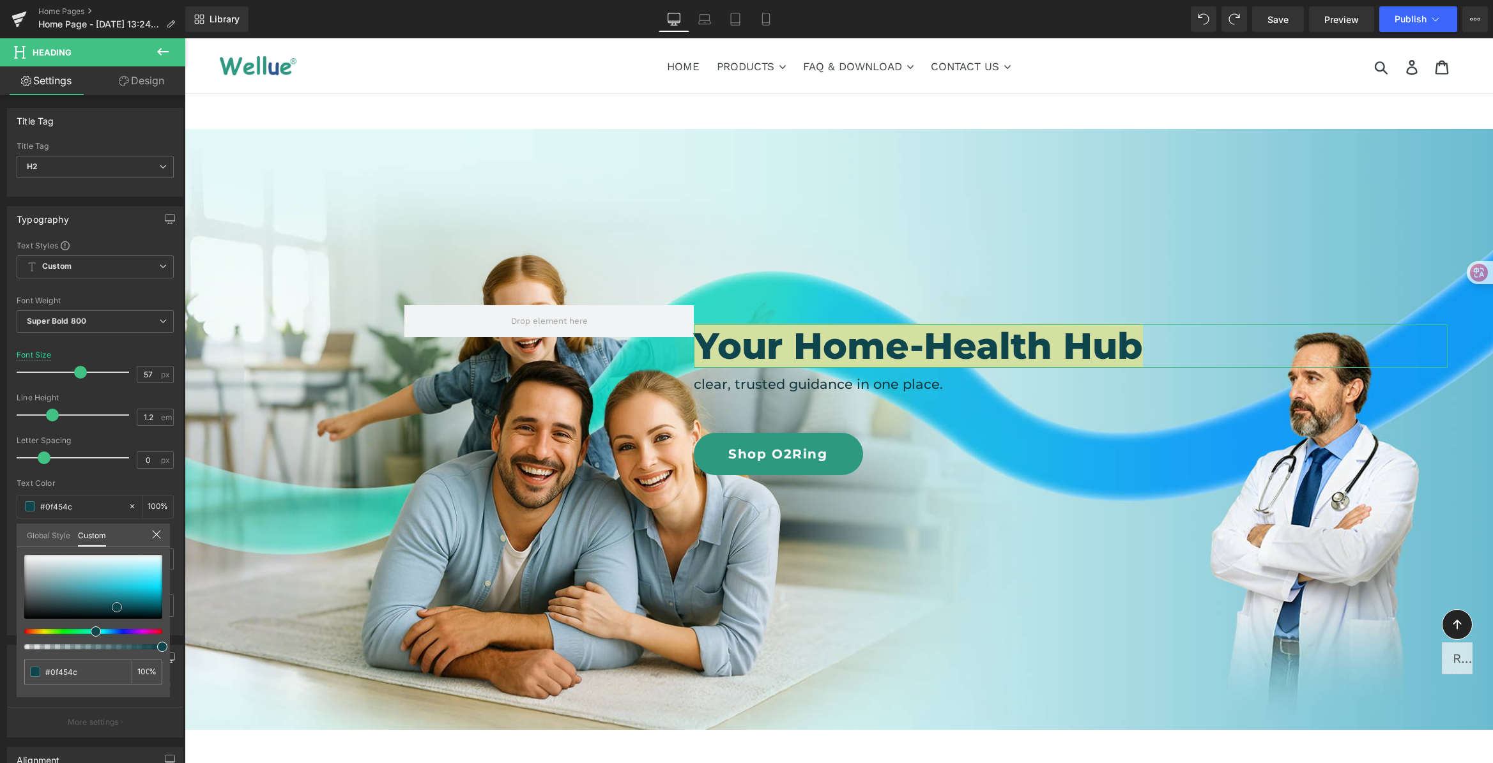
type input "#115159"
type input "#85b9c0"
type input "#e2e2e2"
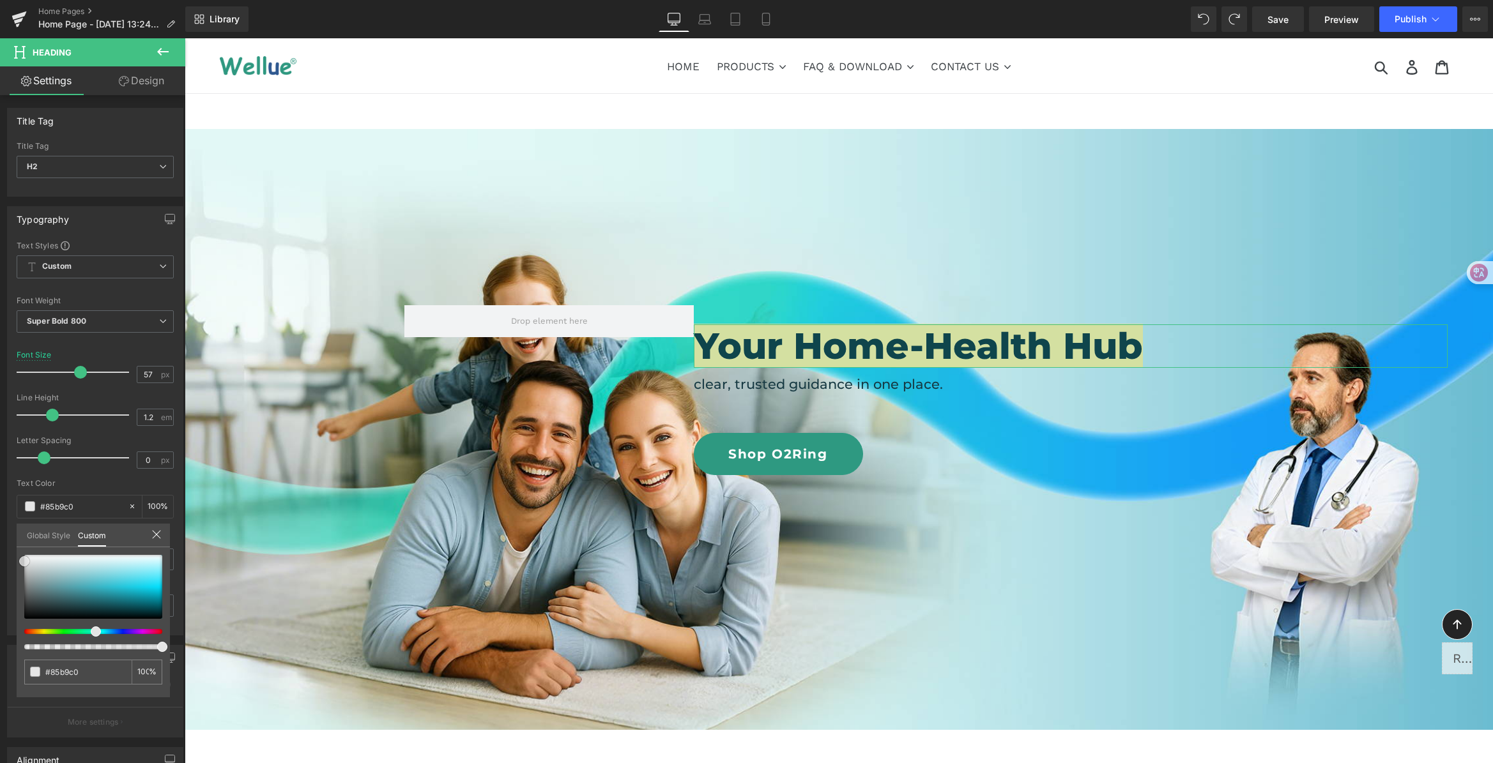
type input "#e2e2e2"
type input "#e5e5e5"
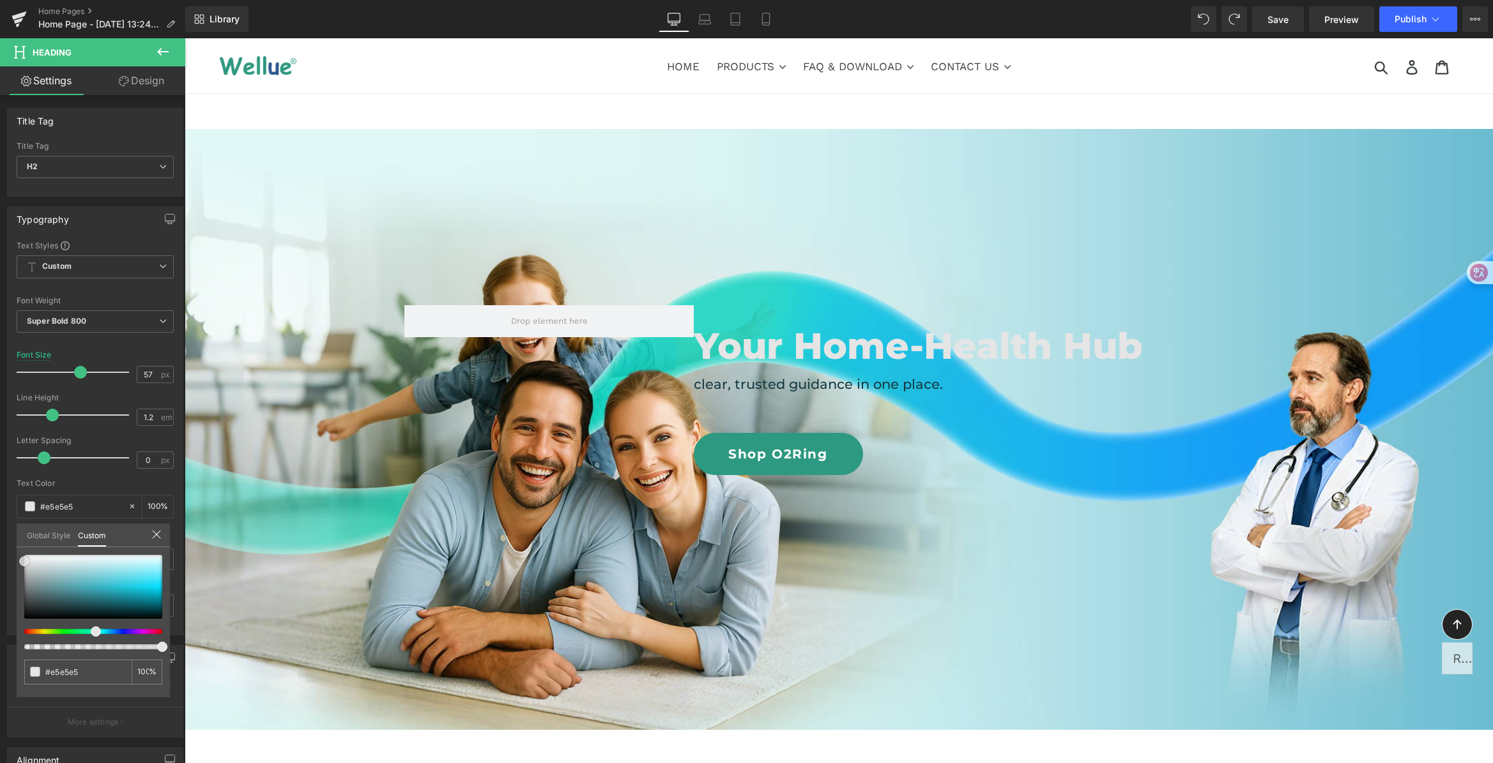
type input "#e8e8e8"
type input "#ffffff"
drag, startPoint x: 109, startPoint y: 599, endPoint x: -1, endPoint y: 501, distance: 147.1
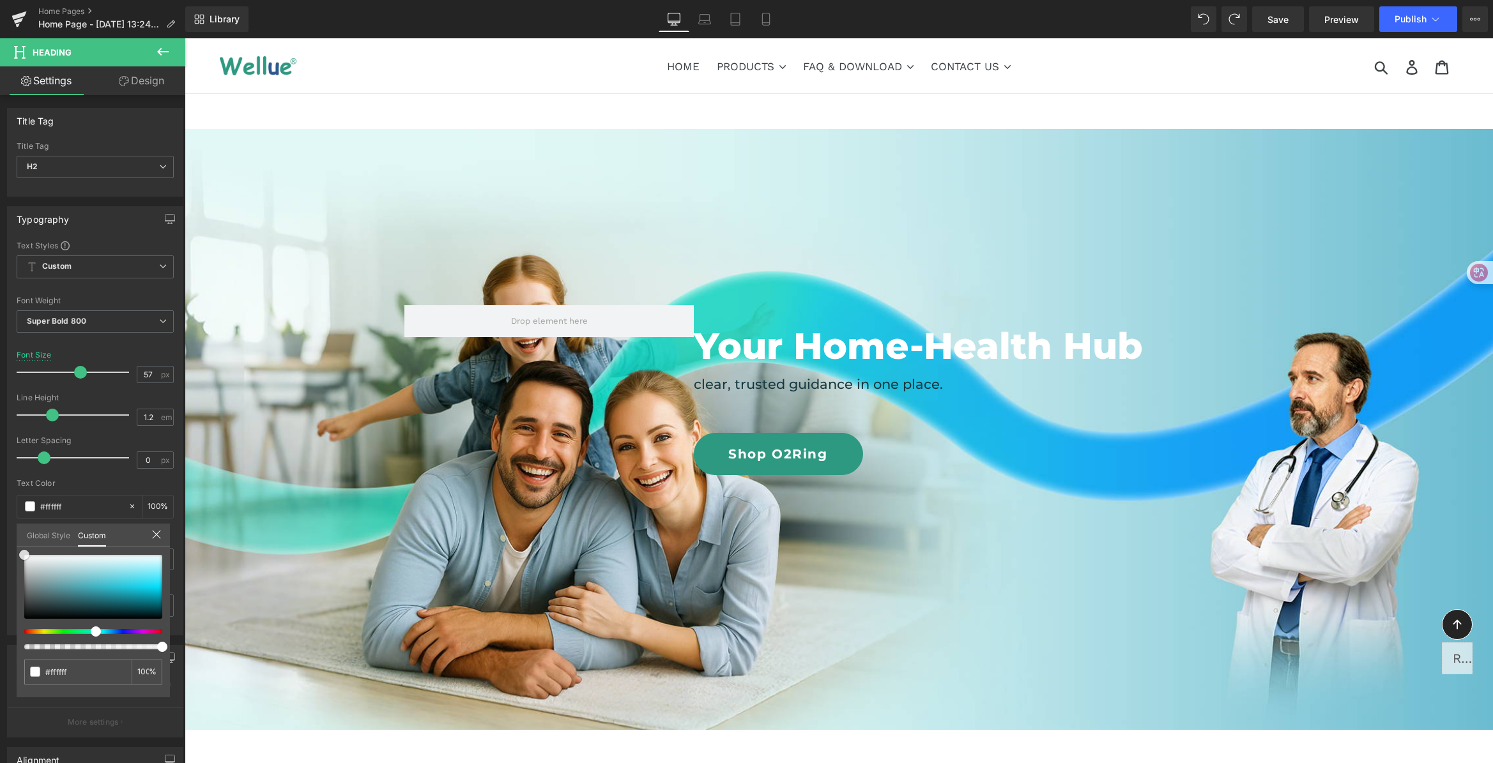
click at [0, 501] on html "You are previewing how the will restyle your page. You can not edit Elements in…" at bounding box center [746, 381] width 1493 height 763
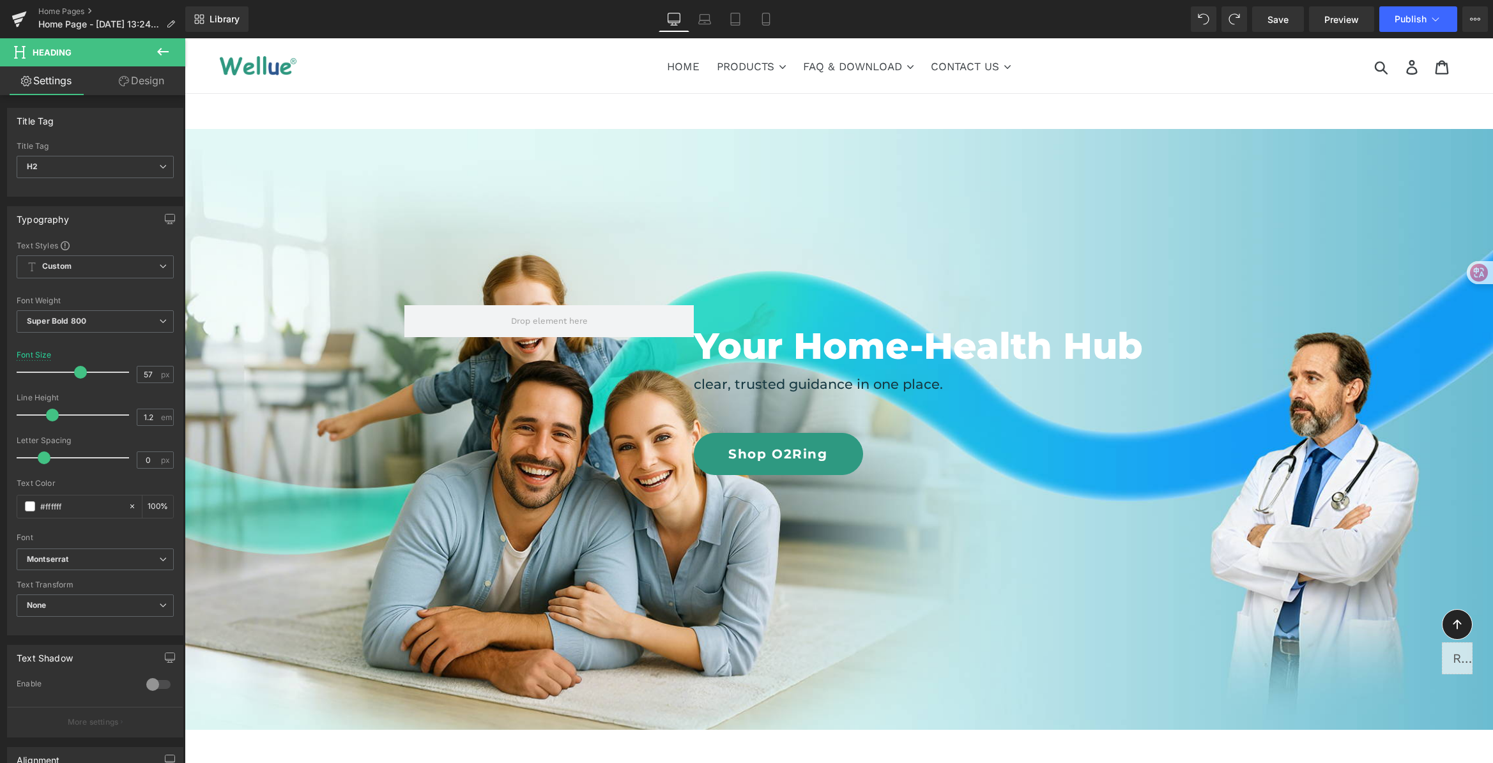
drag, startPoint x: 88, startPoint y: 505, endPoint x: -20, endPoint y: 499, distance: 108.1
click at [0, 499] on html "You are previewing how the will restyle your page. You can not edit Elements in…" at bounding box center [746, 381] width 1493 height 763
paste input "0f454c"
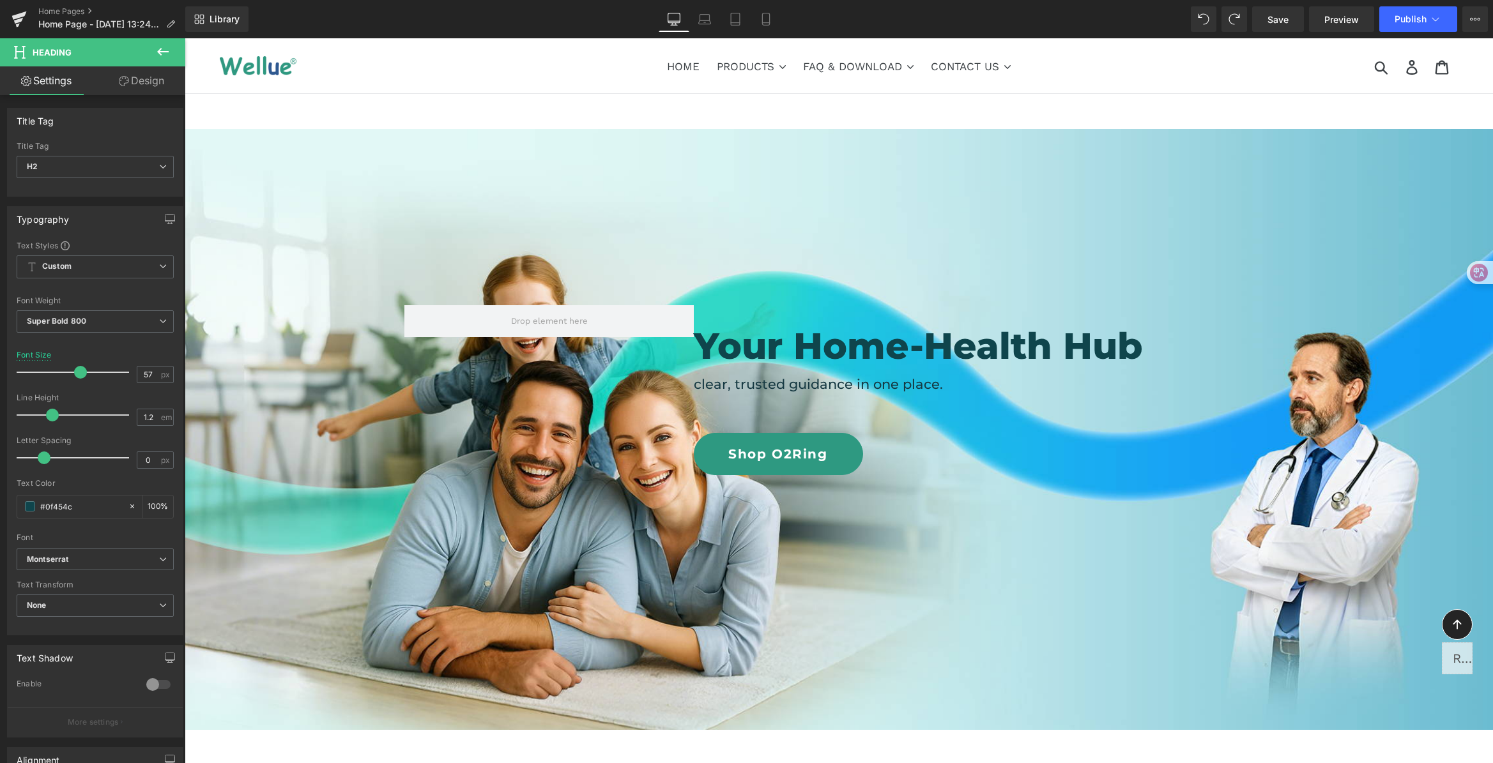
type input "#0f454c"
click at [872, 339] on h2 "Your Home-Health Hub" at bounding box center [1071, 346] width 754 height 43
click at [145, 376] on input "57" at bounding box center [148, 375] width 22 height 16
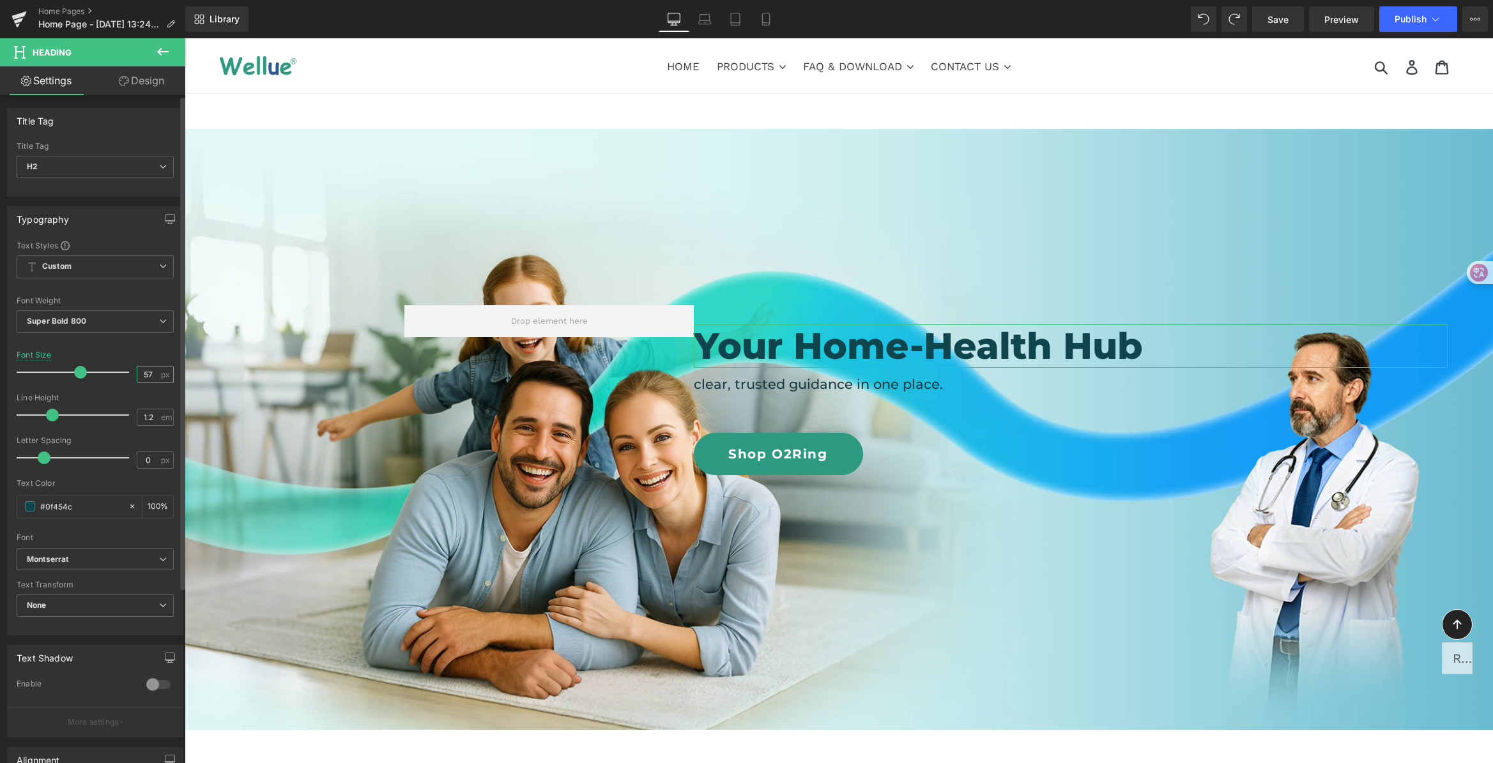
click at [145, 376] on input "57" at bounding box center [148, 375] width 22 height 16
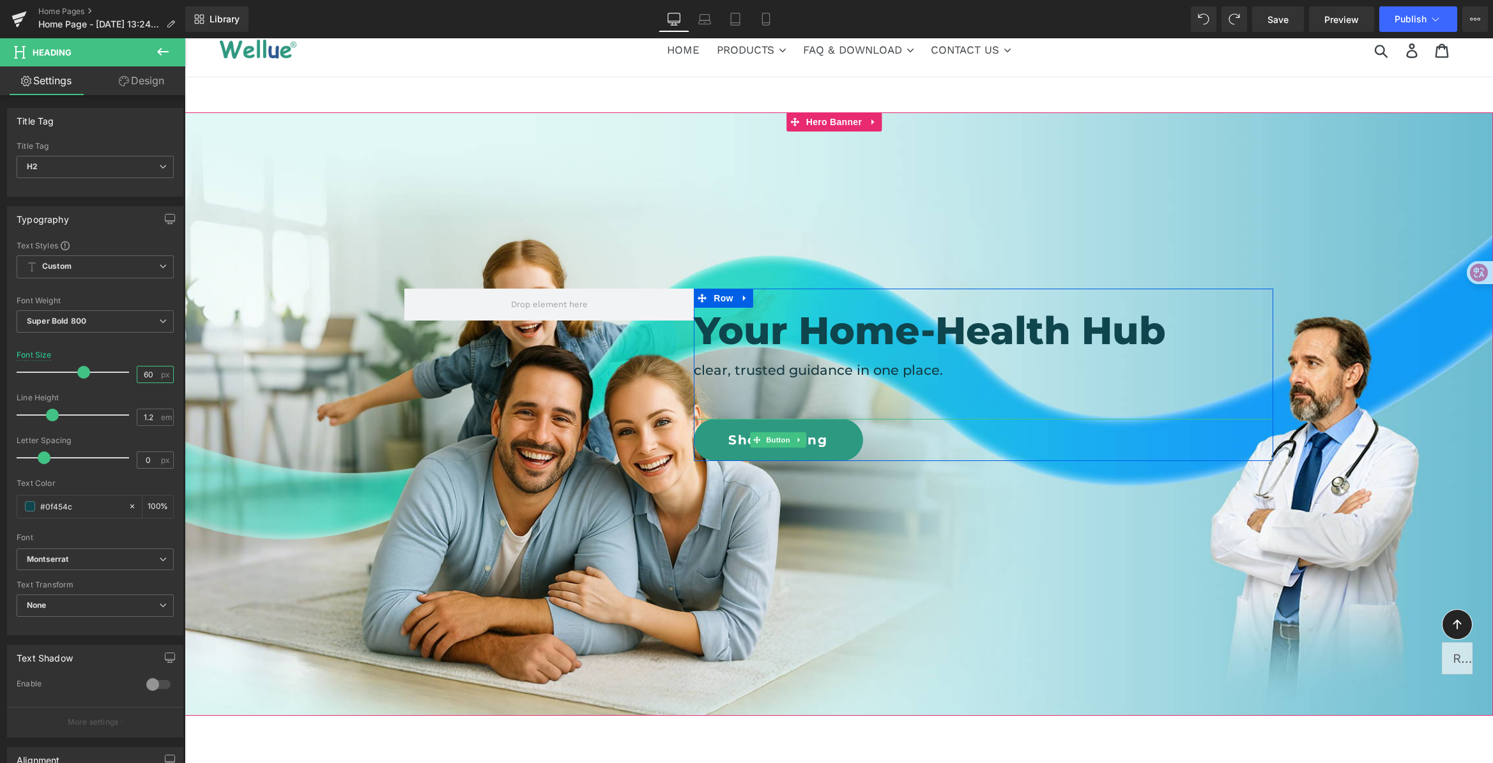
scroll to position [36, 0]
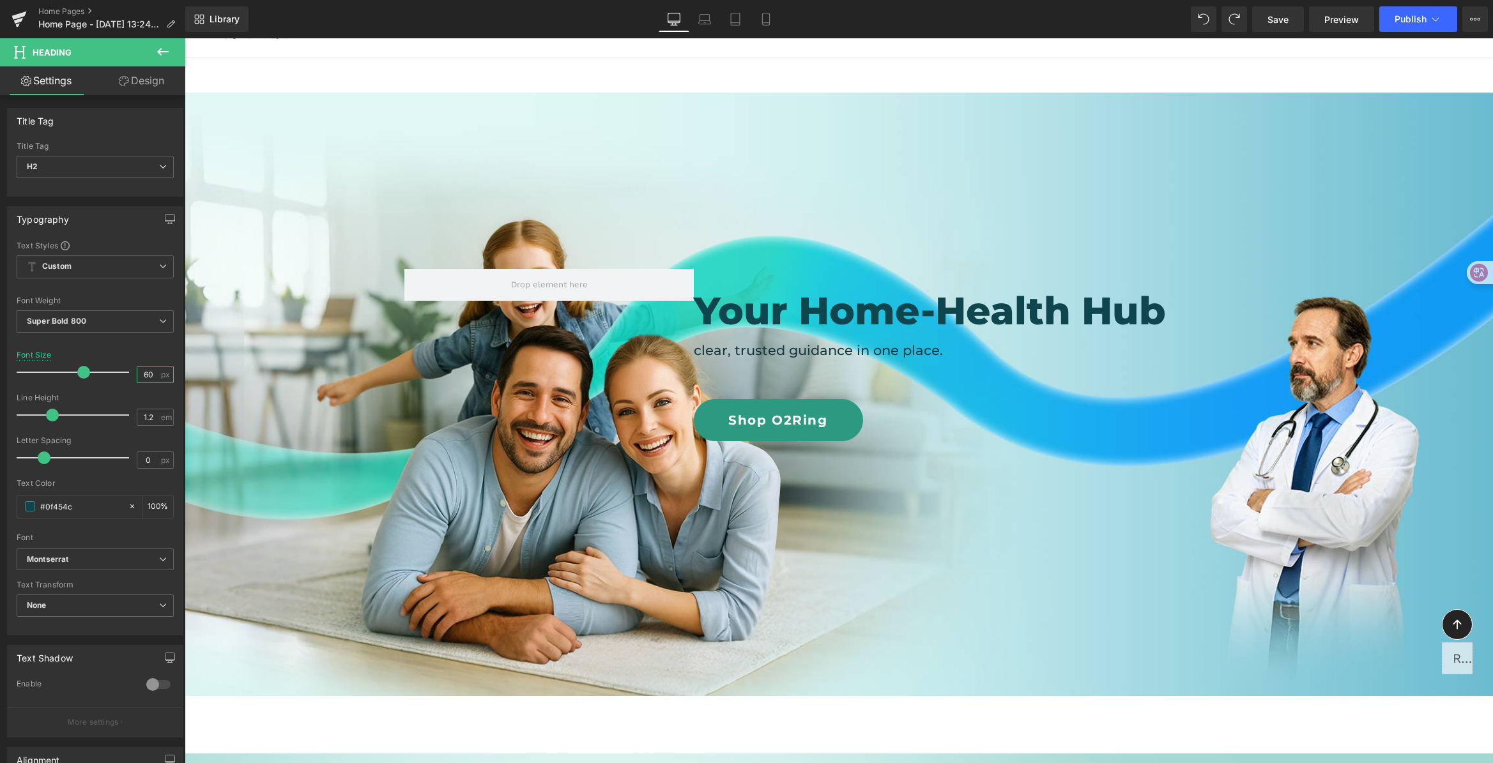
type input "60"
click at [1058, 312] on span "Heading" at bounding box center [1064, 311] width 34 height 15
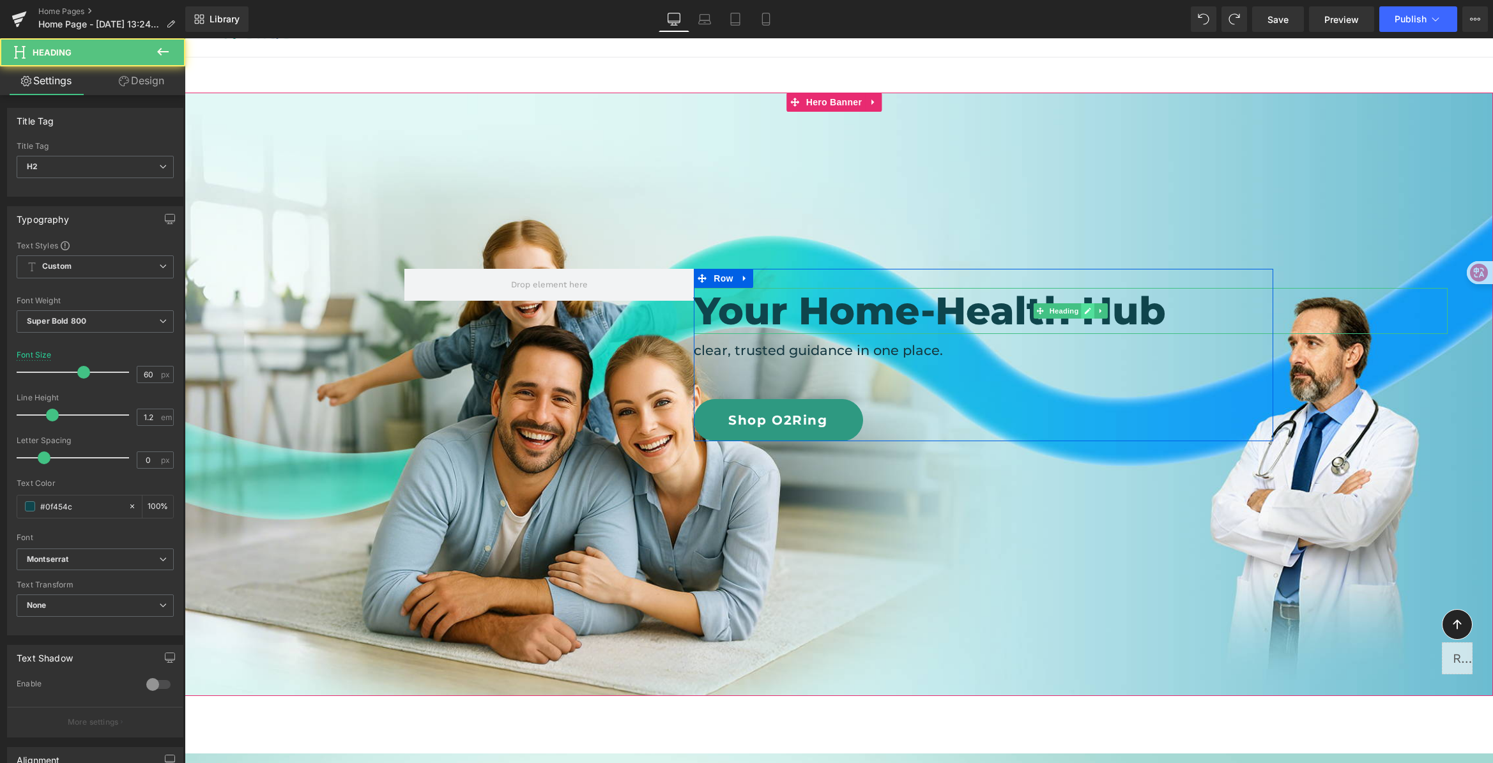
click at [1081, 305] on link at bounding box center [1087, 310] width 13 height 15
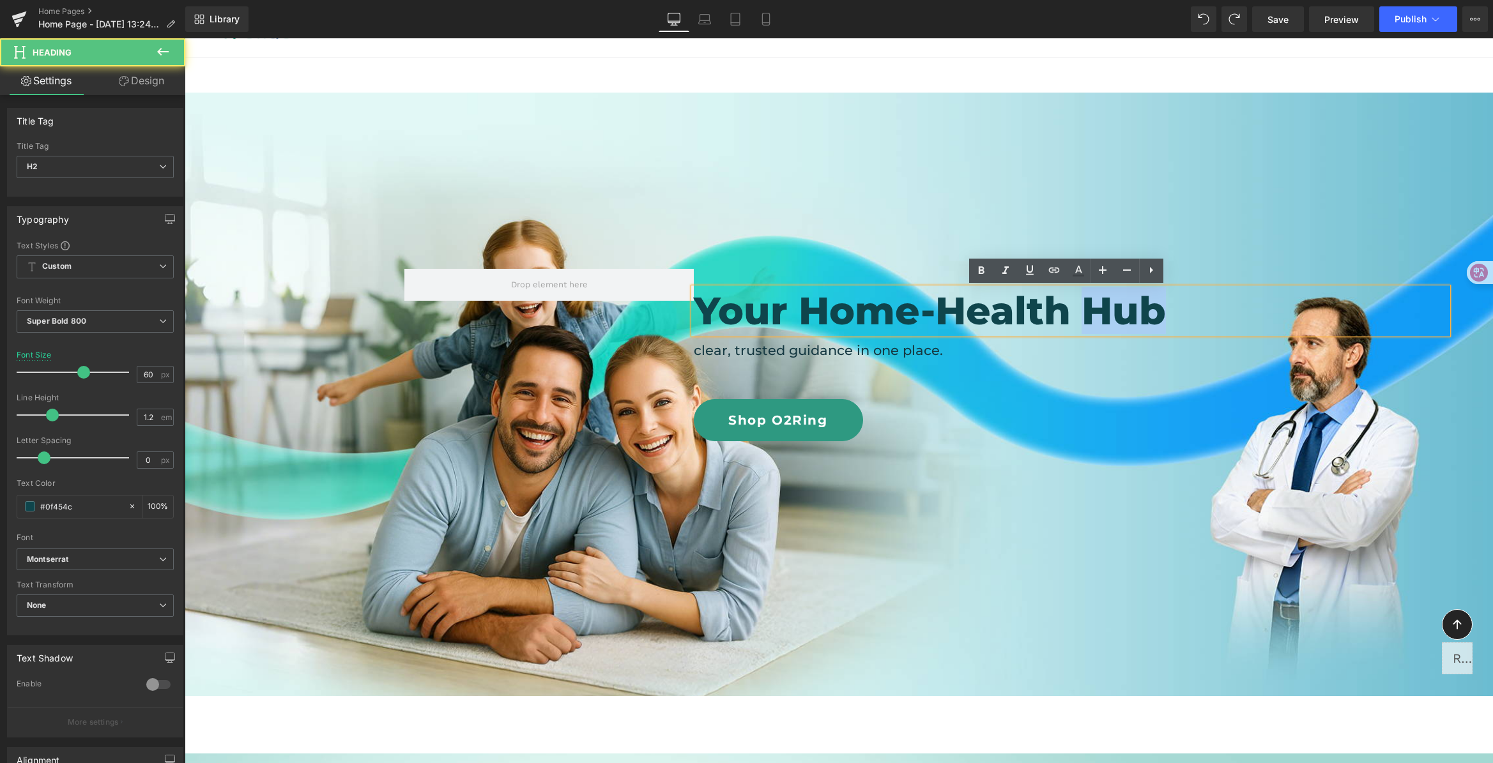
drag, startPoint x: 1075, startPoint y: 306, endPoint x: 1199, endPoint y: 309, distance: 124.0
click at [1199, 309] on h2 "Your Home-Health Hub" at bounding box center [1071, 311] width 754 height 46
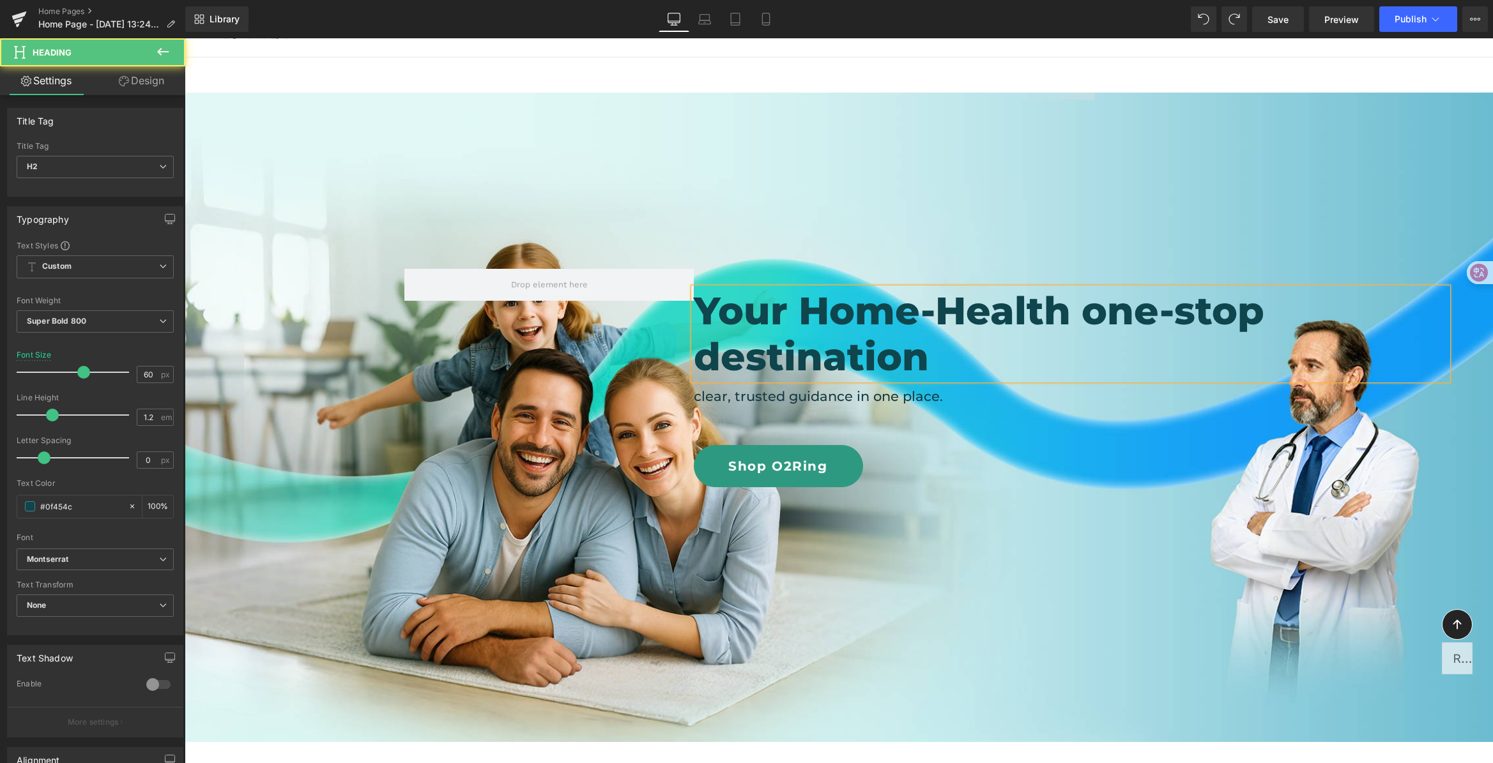
click at [965, 346] on h2 "Your Home-Health one-stop destination" at bounding box center [1071, 334] width 754 height 92
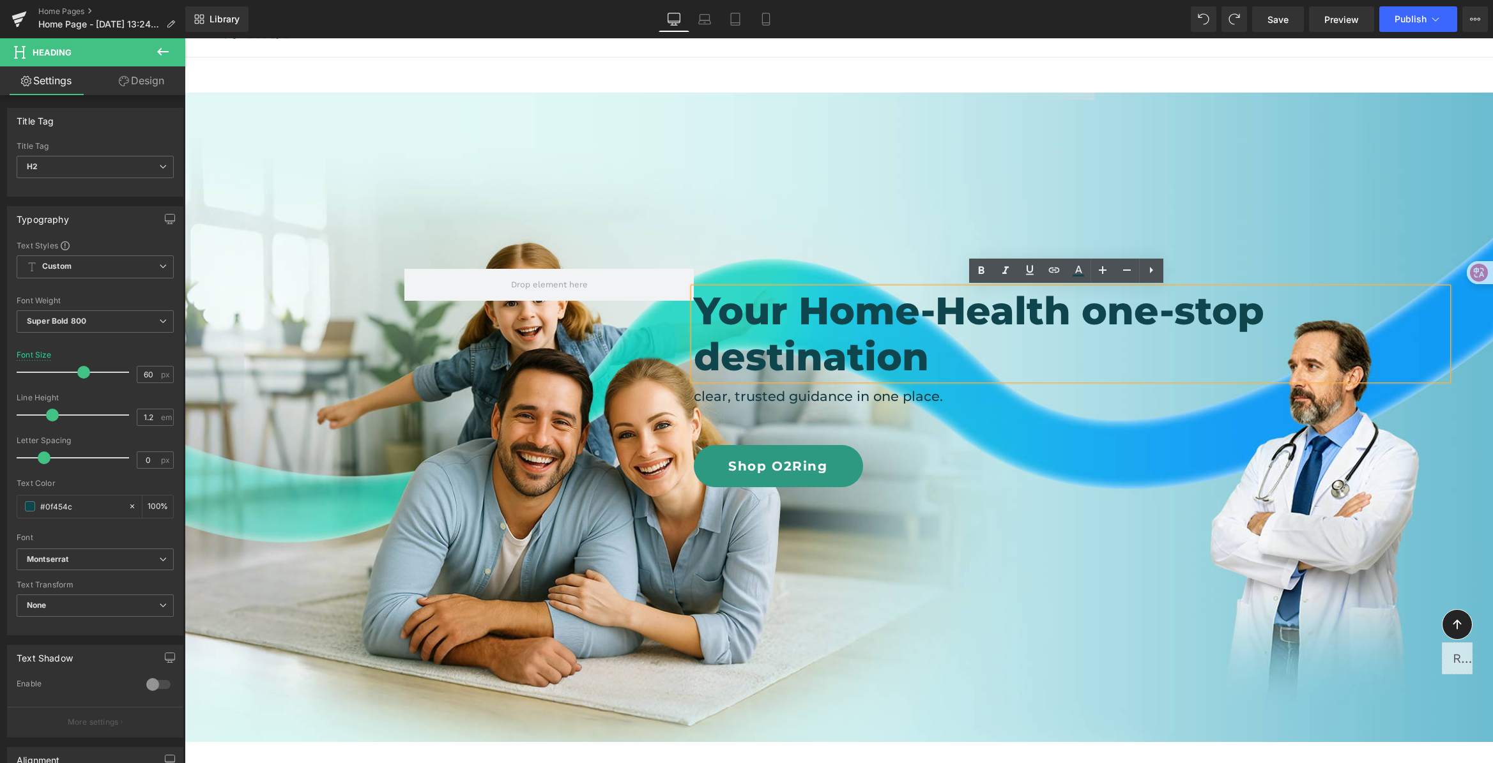
drag, startPoint x: 923, startPoint y: 357, endPoint x: 917, endPoint y: 356, distance: 6.4
click at [917, 356] on h2 "Your Home-Health one-stop destination" at bounding box center [1071, 334] width 754 height 92
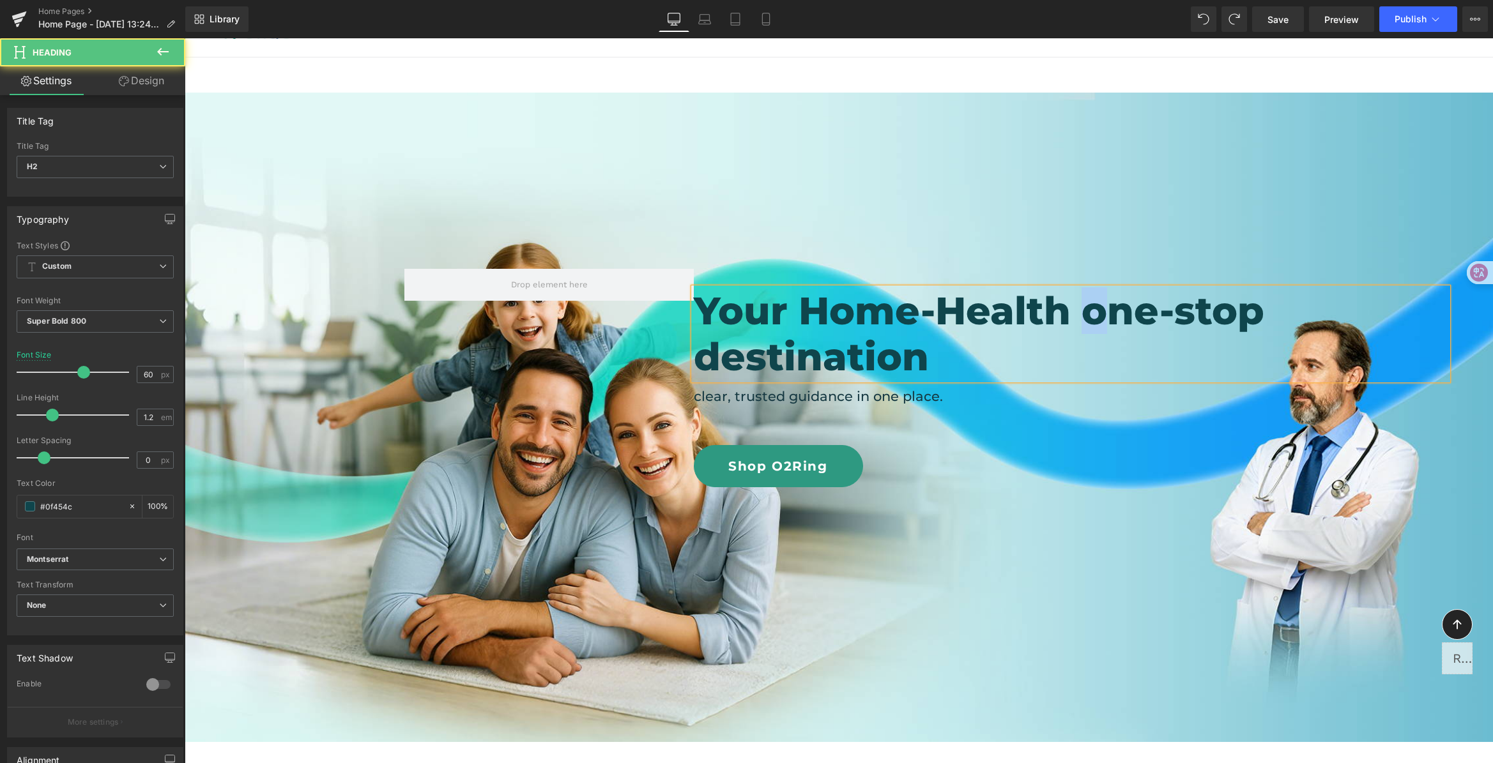
drag, startPoint x: 1094, startPoint y: 300, endPoint x: 1081, endPoint y: 310, distance: 16.0
click at [1081, 310] on h2 "Your Home-Health one-stop destination" at bounding box center [1071, 334] width 754 height 92
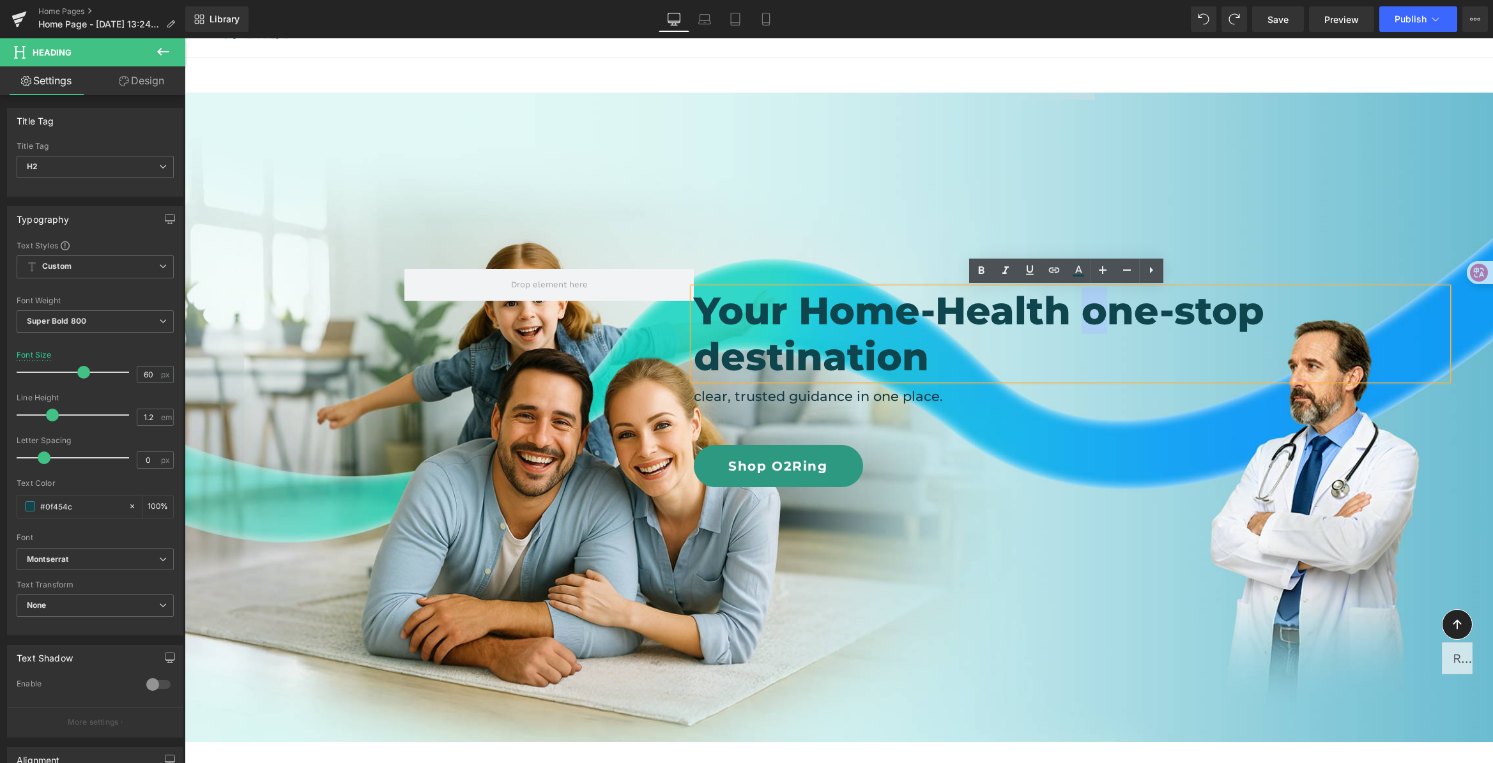
click at [1207, 183] on div at bounding box center [839, 418] width 1308 height 650
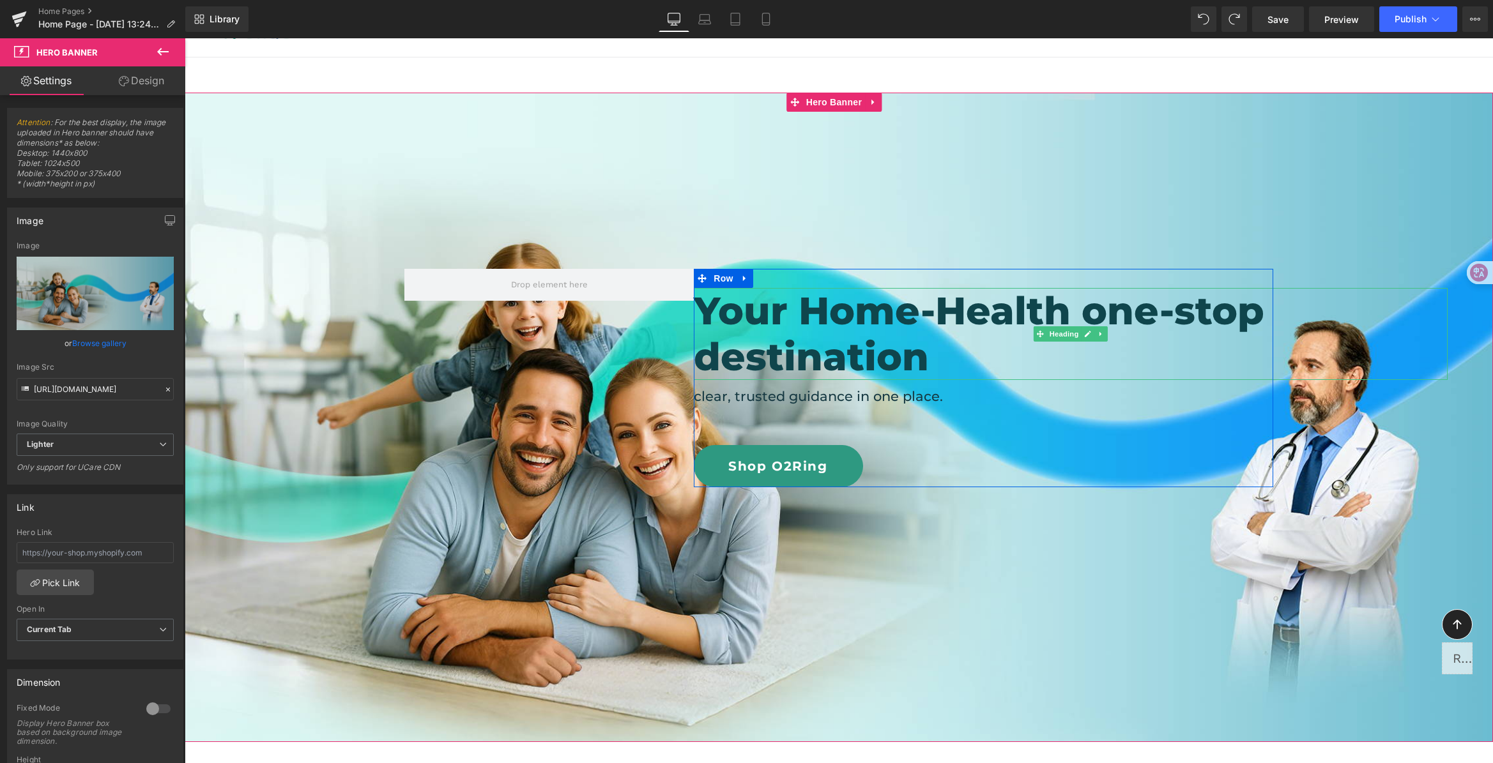
click at [993, 337] on h2 "Your Home-Health one-stop destination" at bounding box center [1071, 334] width 754 height 92
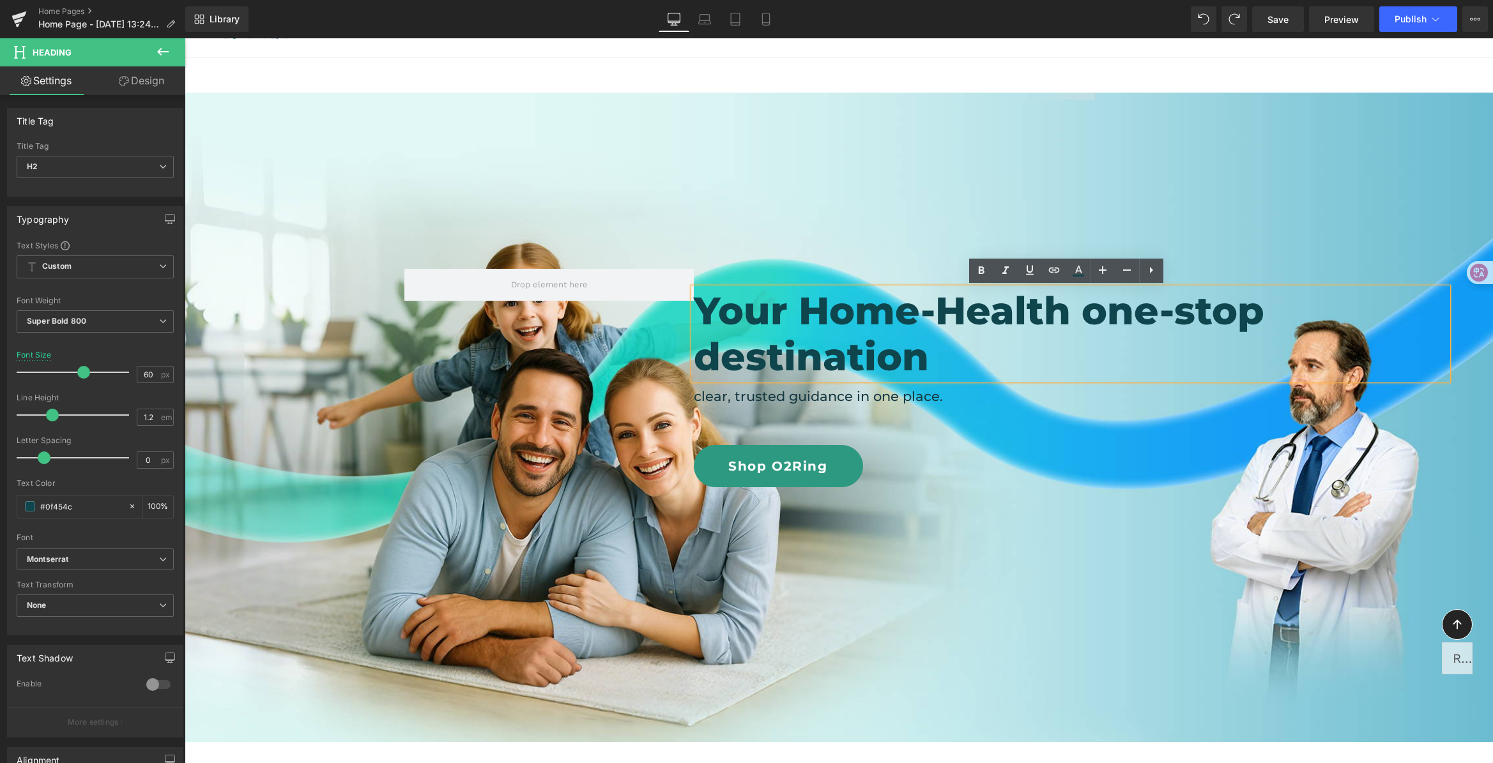
drag, startPoint x: 966, startPoint y: 353, endPoint x: 685, endPoint y: 315, distance: 283.0
click at [694, 315] on div "Your Home-Health one-stop destination" at bounding box center [1071, 334] width 754 height 92
click at [836, 316] on h2 "Your Home-Health one-stop destination" at bounding box center [1071, 334] width 754 height 92
click at [800, 311] on h2 "Your Home-Health one-stop destination" at bounding box center [1071, 334] width 754 height 92
click at [956, 353] on h2 "Your Home-Health one-stop destination" at bounding box center [1071, 334] width 754 height 92
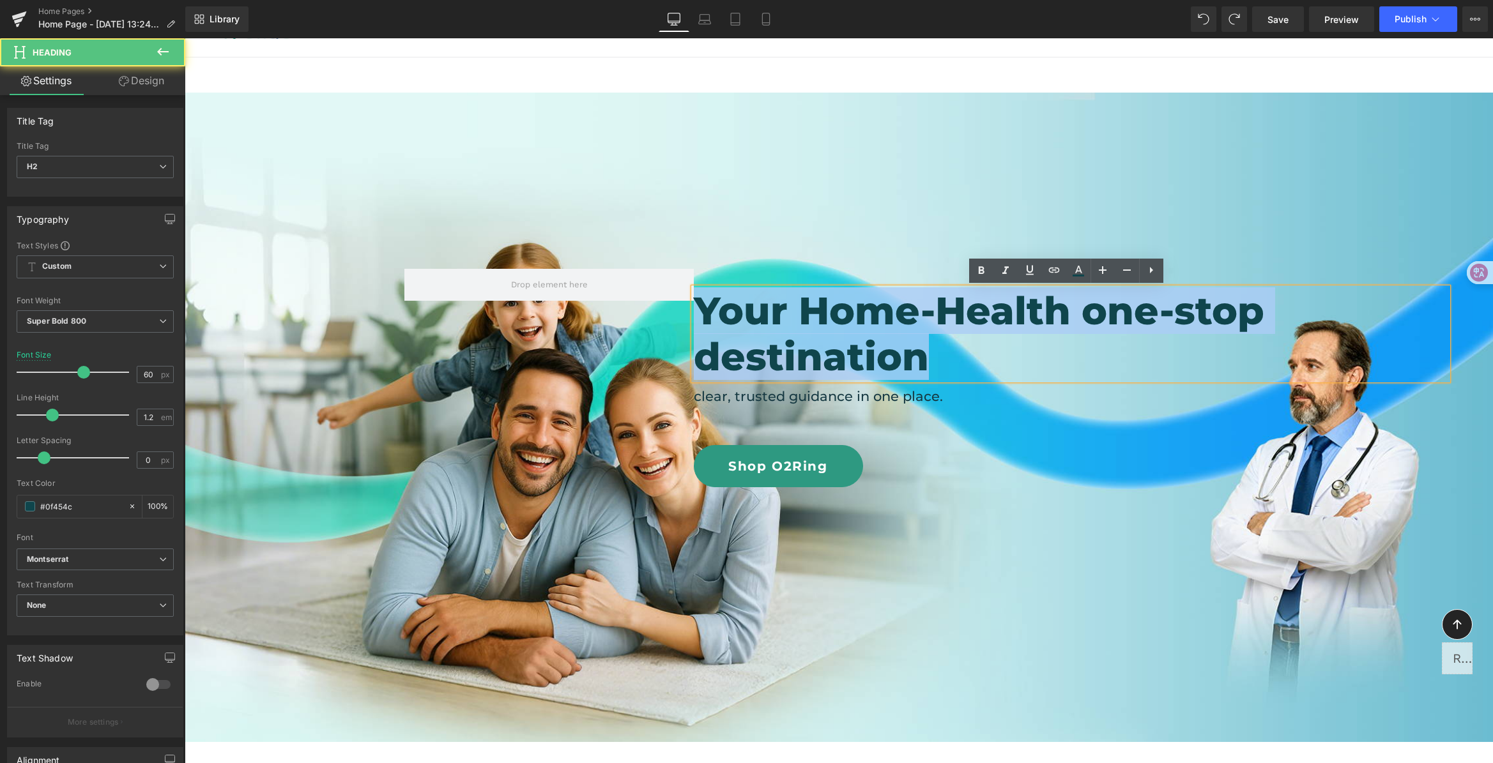
drag, startPoint x: 825, startPoint y: 347, endPoint x: 698, endPoint y: 316, distance: 131.5
click at [698, 316] on h2 "Your Home-Health one-stop destination" at bounding box center [1071, 334] width 754 height 92
copy h2 "Your Home-Health one-stop destination"
